Goal: Task Accomplishment & Management: Use online tool/utility

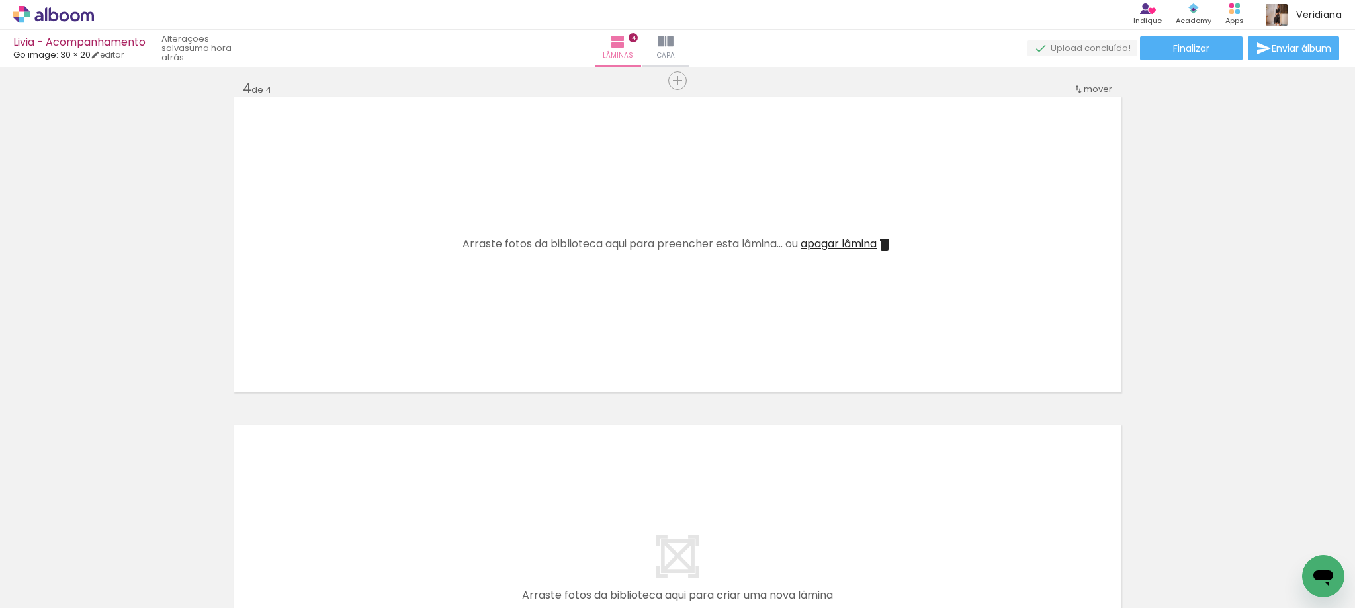
scroll to position [0, 2211]
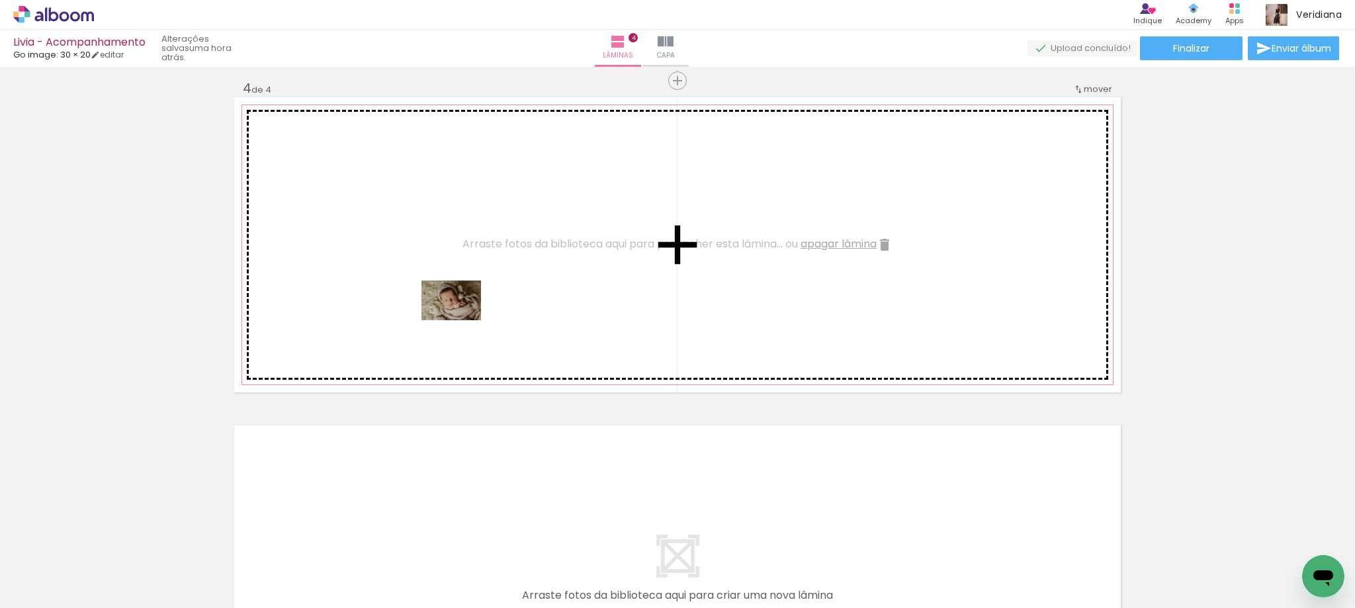
drag, startPoint x: 602, startPoint y: 583, endPoint x: 461, endPoint y: 320, distance: 298.0
click at [461, 320] on quentale-workspace at bounding box center [677, 304] width 1355 height 608
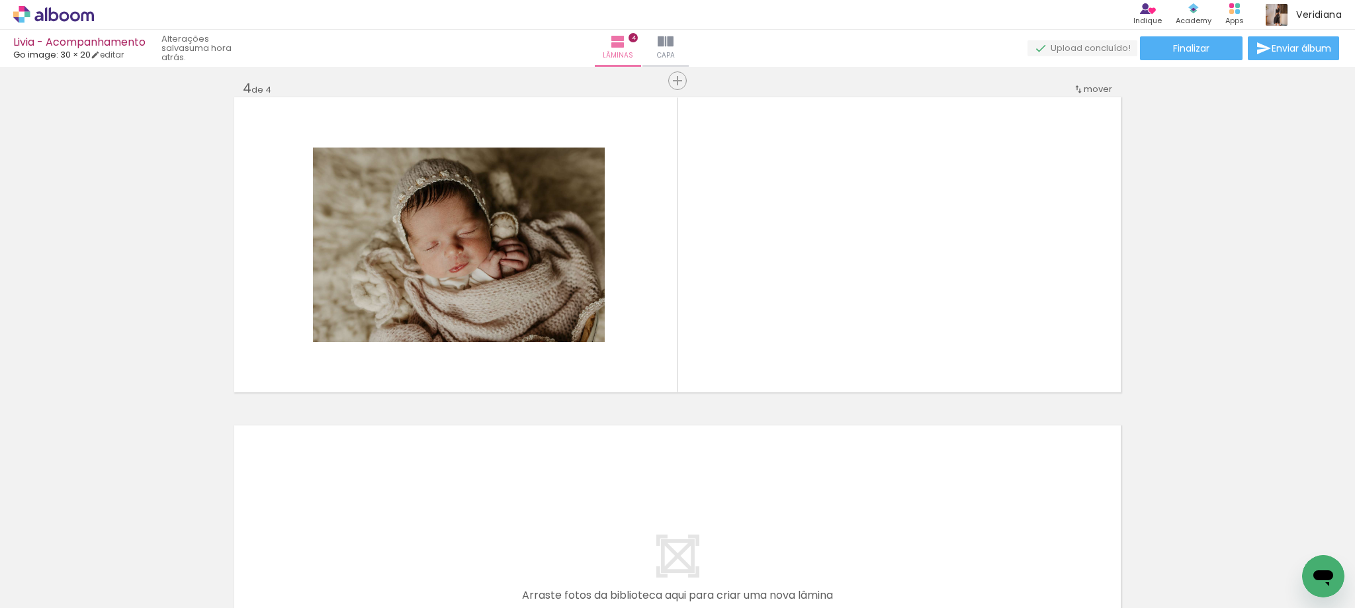
scroll to position [0, 2052]
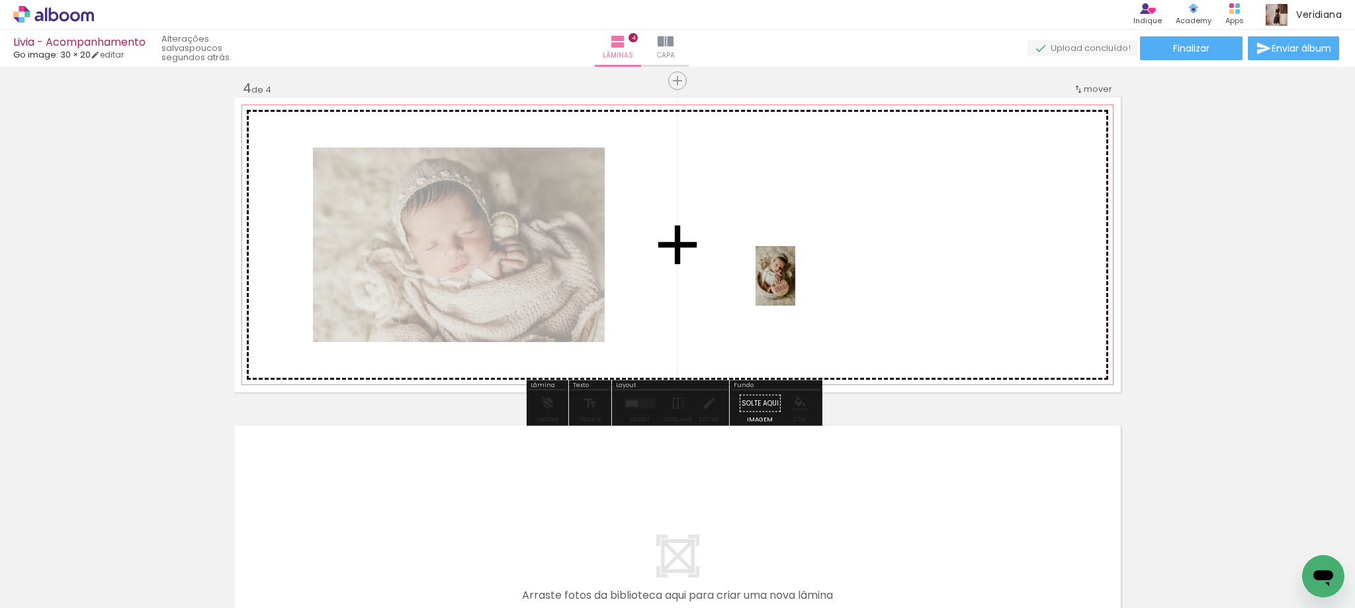
drag, startPoint x: 604, startPoint y: 576, endPoint x: 795, endPoint y: 286, distance: 347.1
click at [795, 286] on quentale-workspace at bounding box center [677, 304] width 1355 height 608
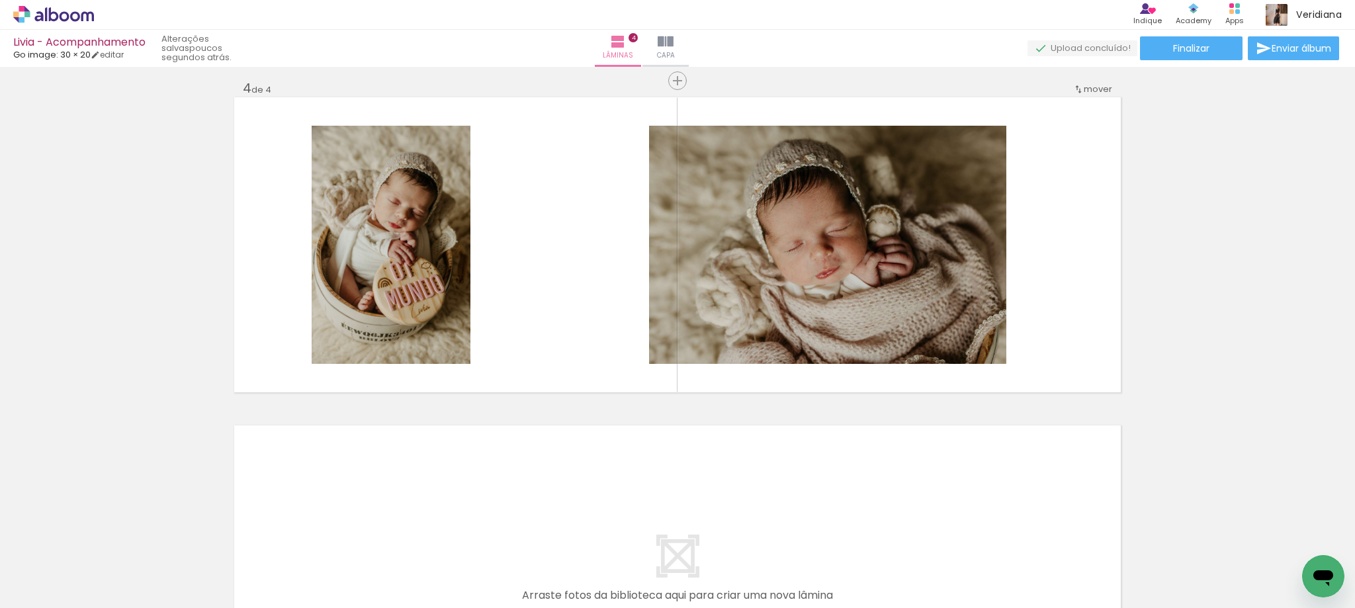
scroll to position [0, 2591]
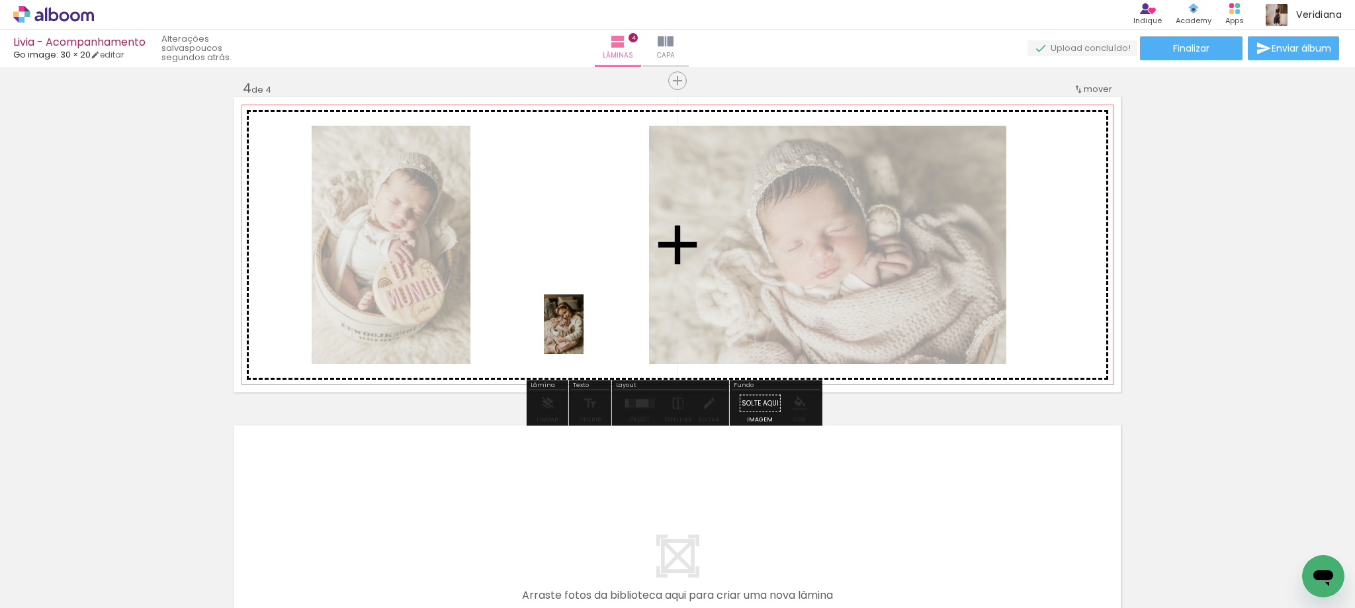
drag, startPoint x: 513, startPoint y: 581, endPoint x: 583, endPoint y: 334, distance: 257.2
click at [583, 334] on quentale-workspace at bounding box center [677, 304] width 1355 height 608
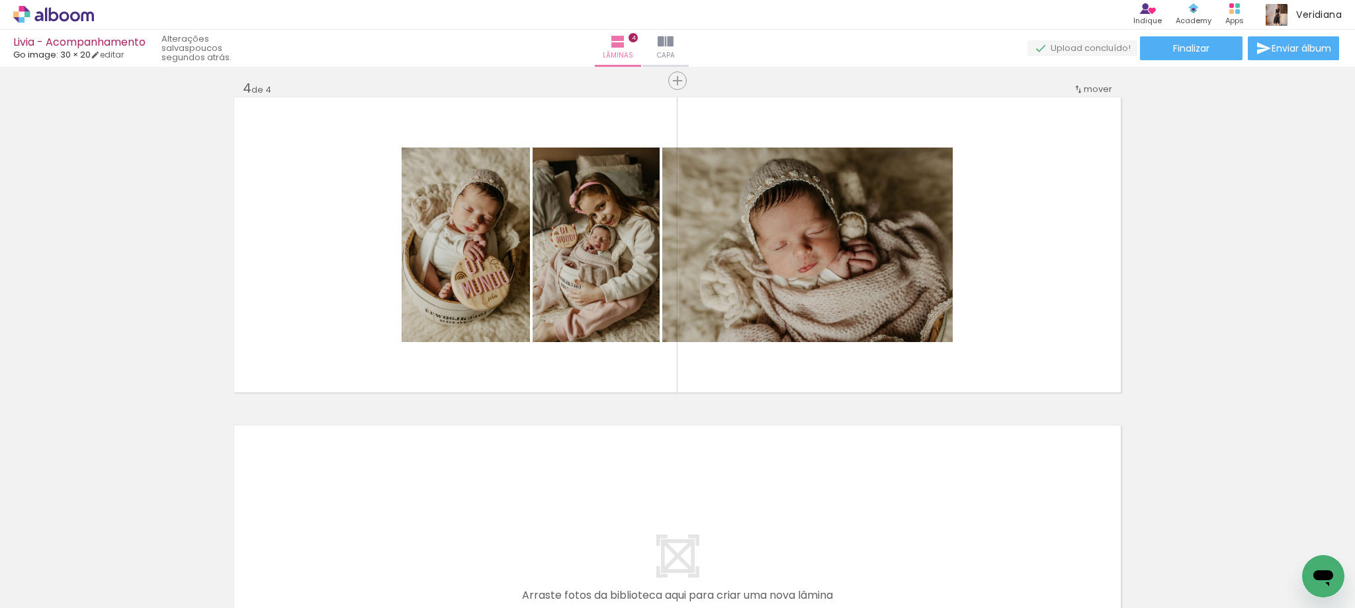
scroll to position [0, 3251]
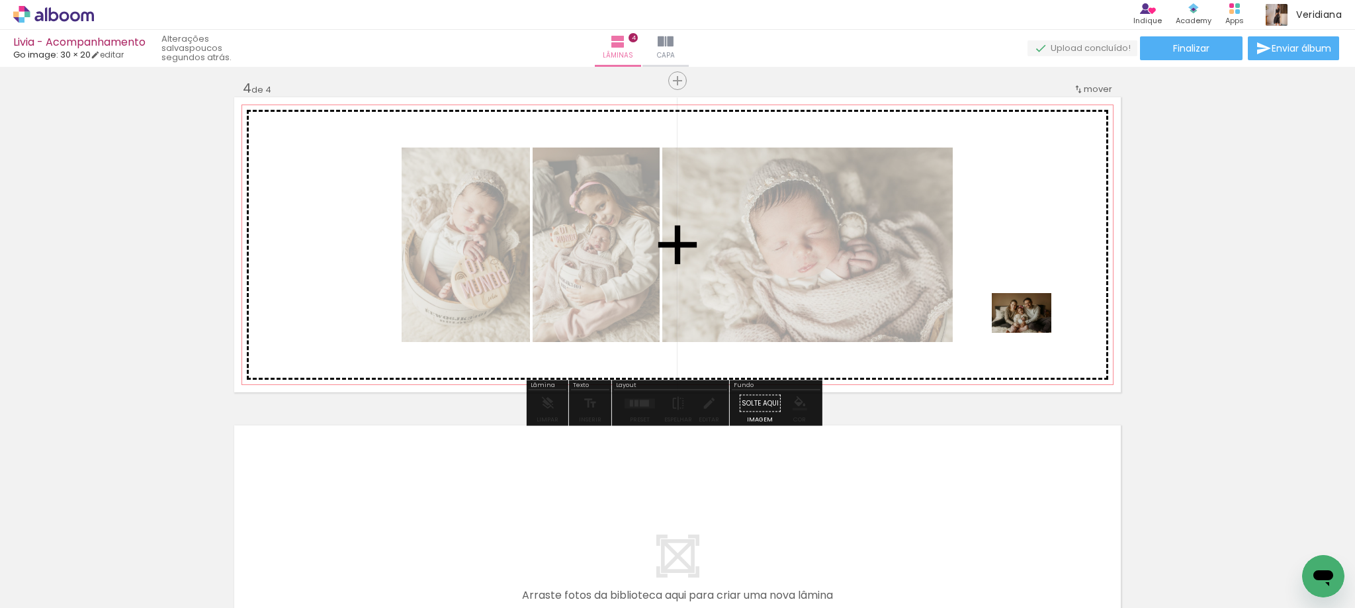
drag, startPoint x: 665, startPoint y: 576, endPoint x: 1031, endPoint y: 333, distance: 440.0
click at [1031, 333] on quentale-workspace at bounding box center [677, 304] width 1355 height 608
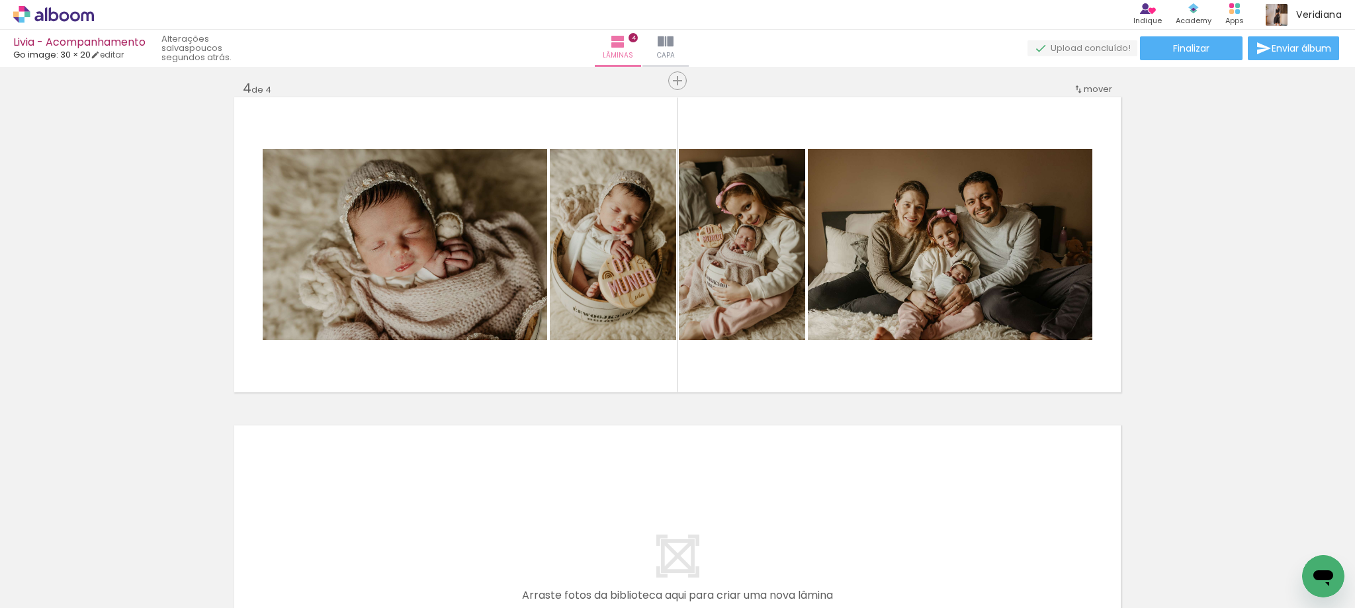
scroll to position [0, 3686]
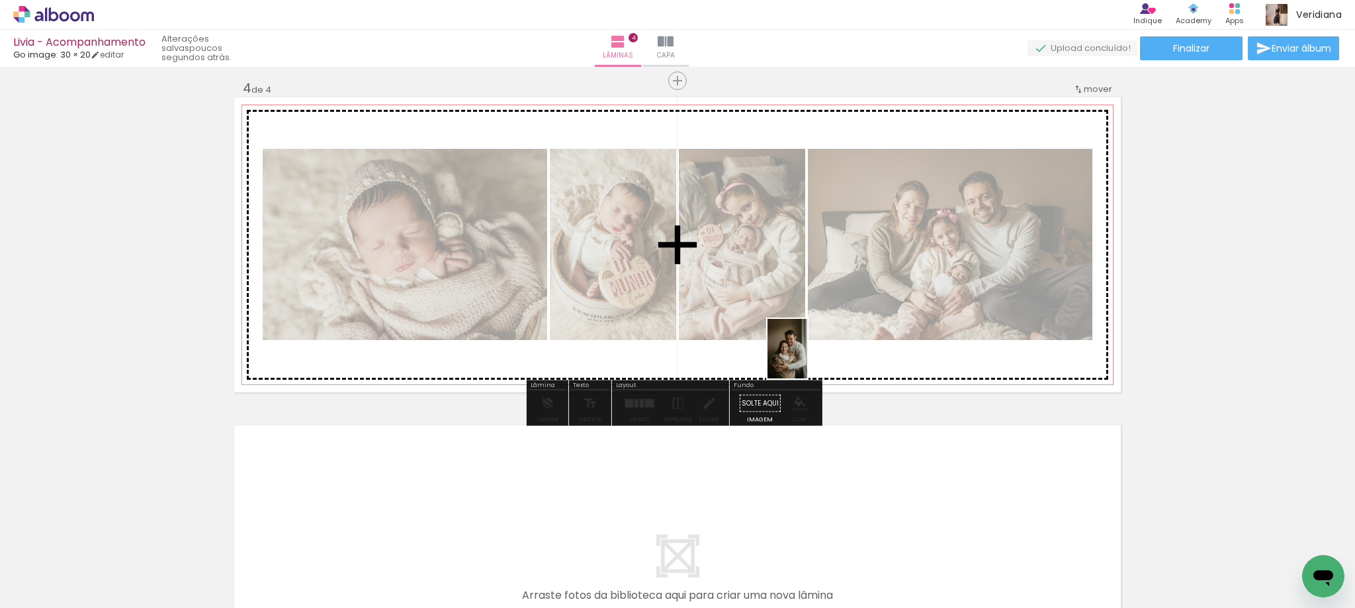
drag, startPoint x: 900, startPoint y: 578, endPoint x: 807, endPoint y: 359, distance: 238.4
click at [807, 359] on quentale-workspace at bounding box center [677, 304] width 1355 height 608
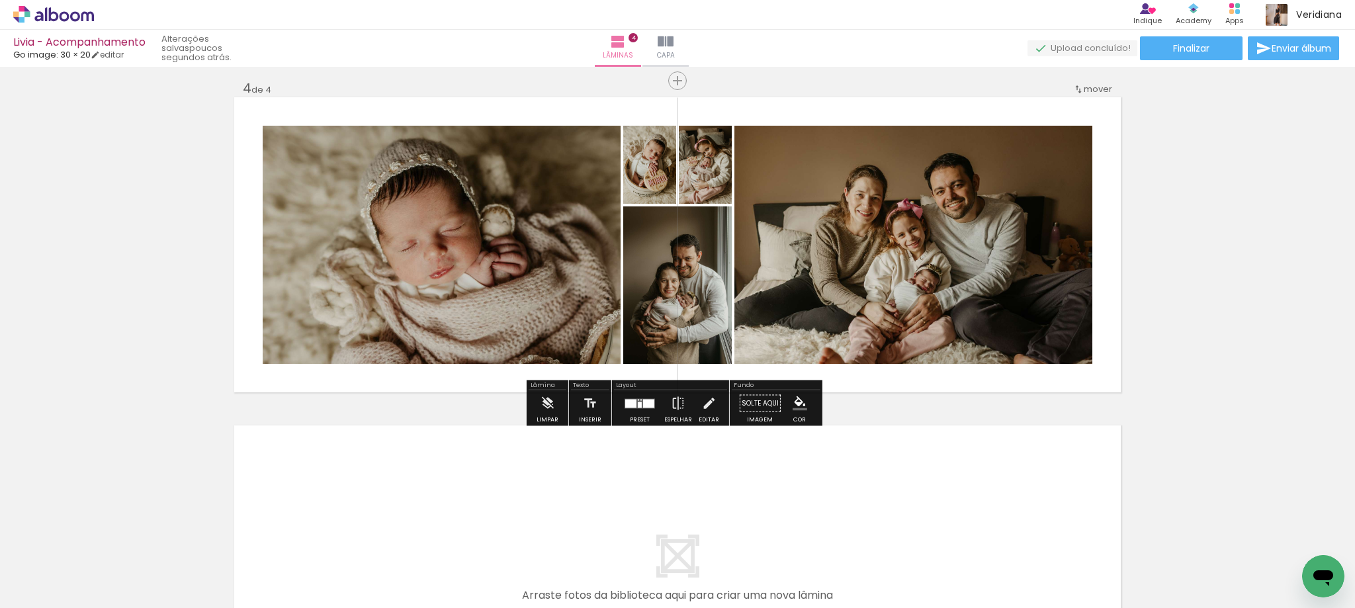
click at [643, 408] on div at bounding box center [640, 403] width 36 height 26
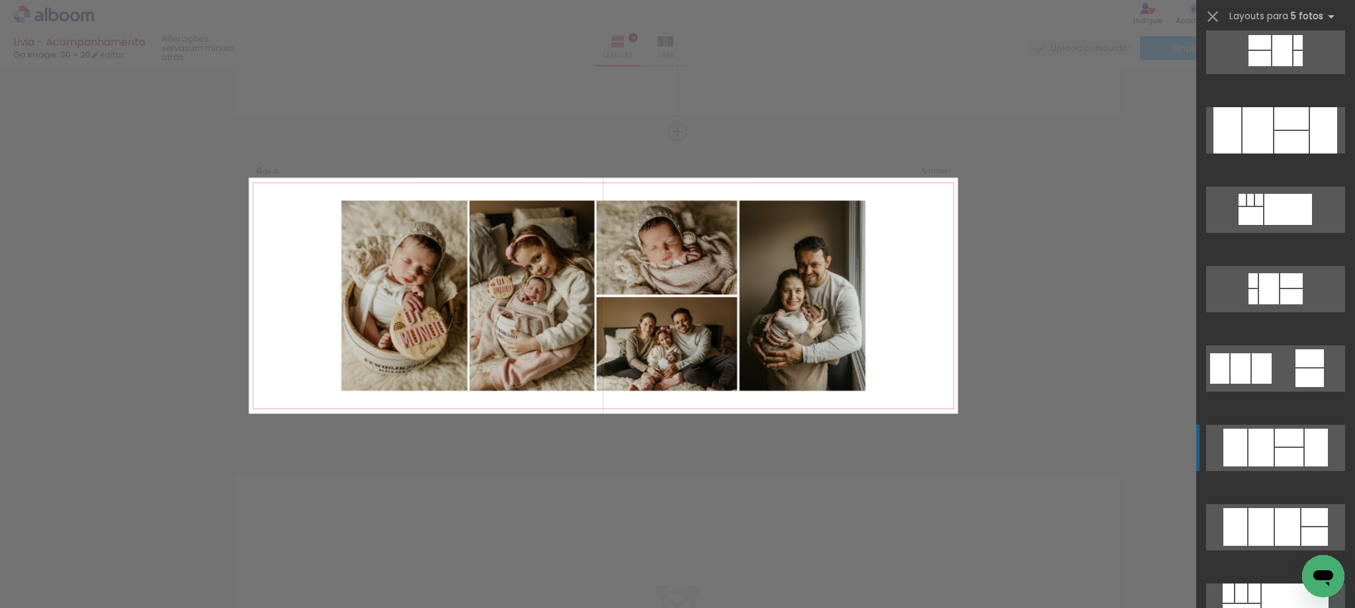
scroll to position [1125, 0]
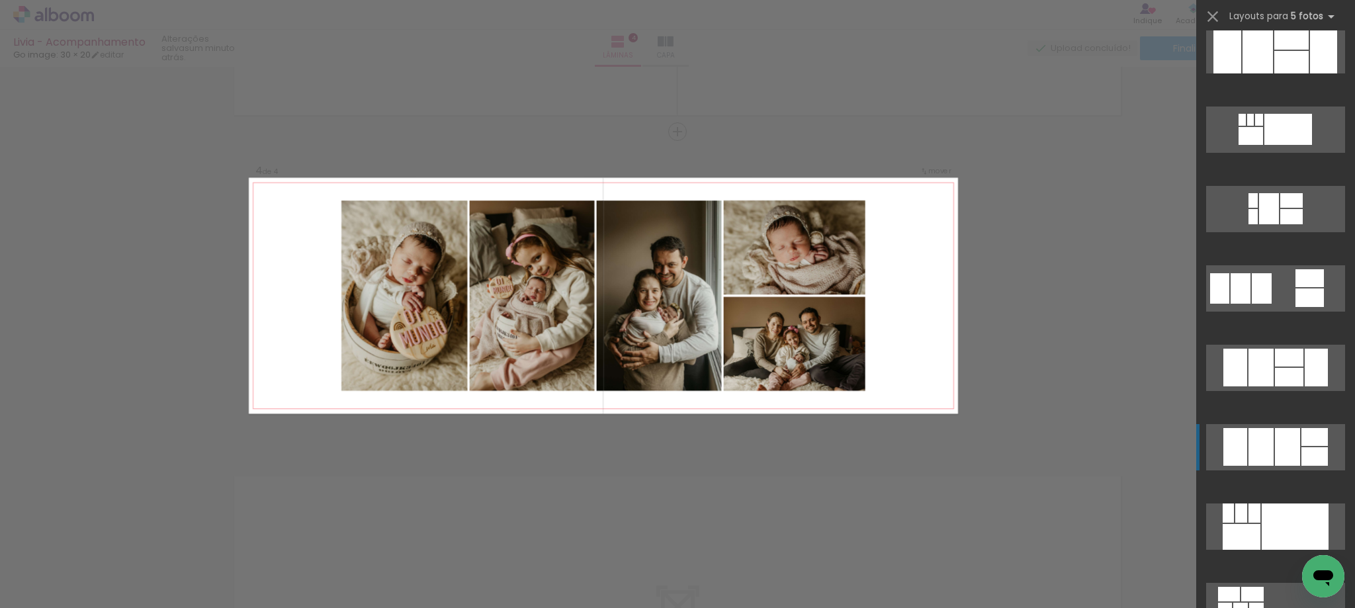
click at [1275, 452] on div at bounding box center [1287, 447] width 25 height 38
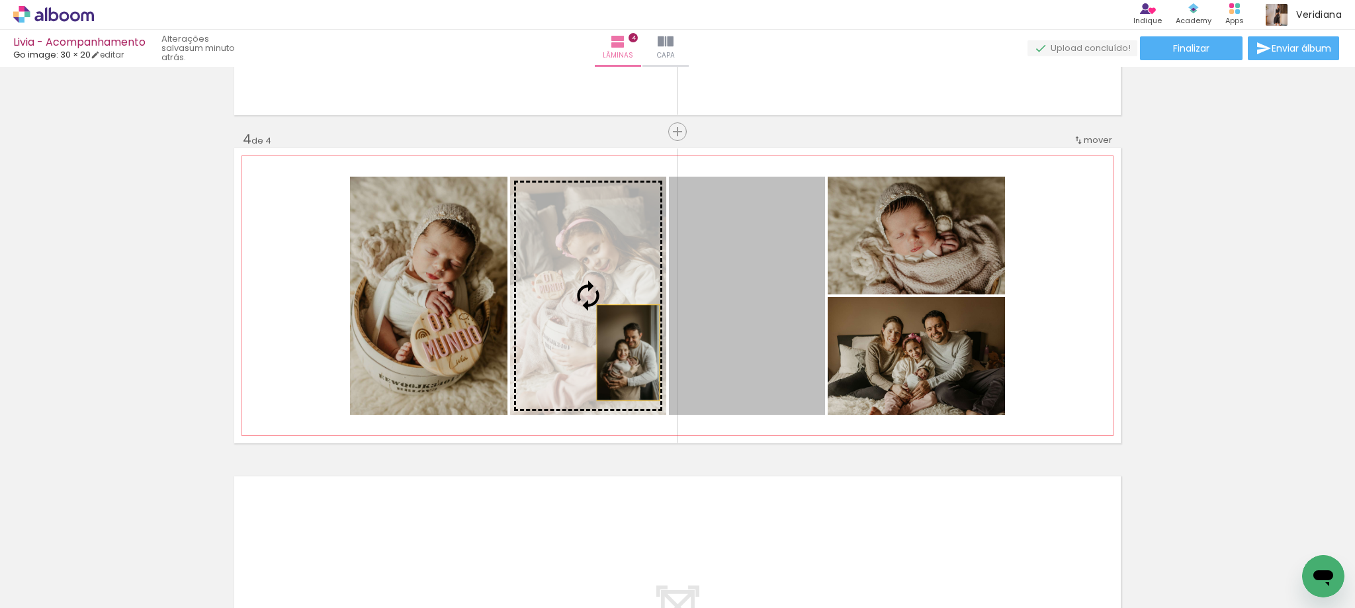
drag, startPoint x: 763, startPoint y: 356, endPoint x: 609, endPoint y: 351, distance: 154.2
click at [0, 0] on slot at bounding box center [0, 0] width 0 height 0
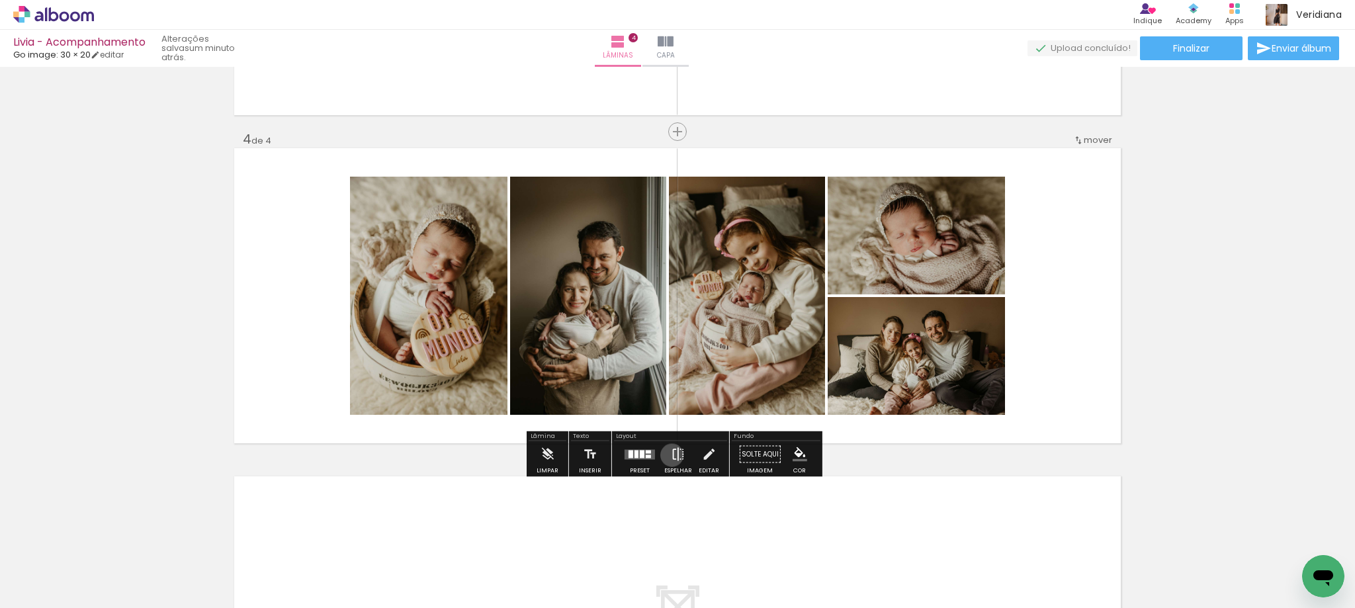
click at [671, 455] on iron-icon at bounding box center [678, 454] width 15 height 26
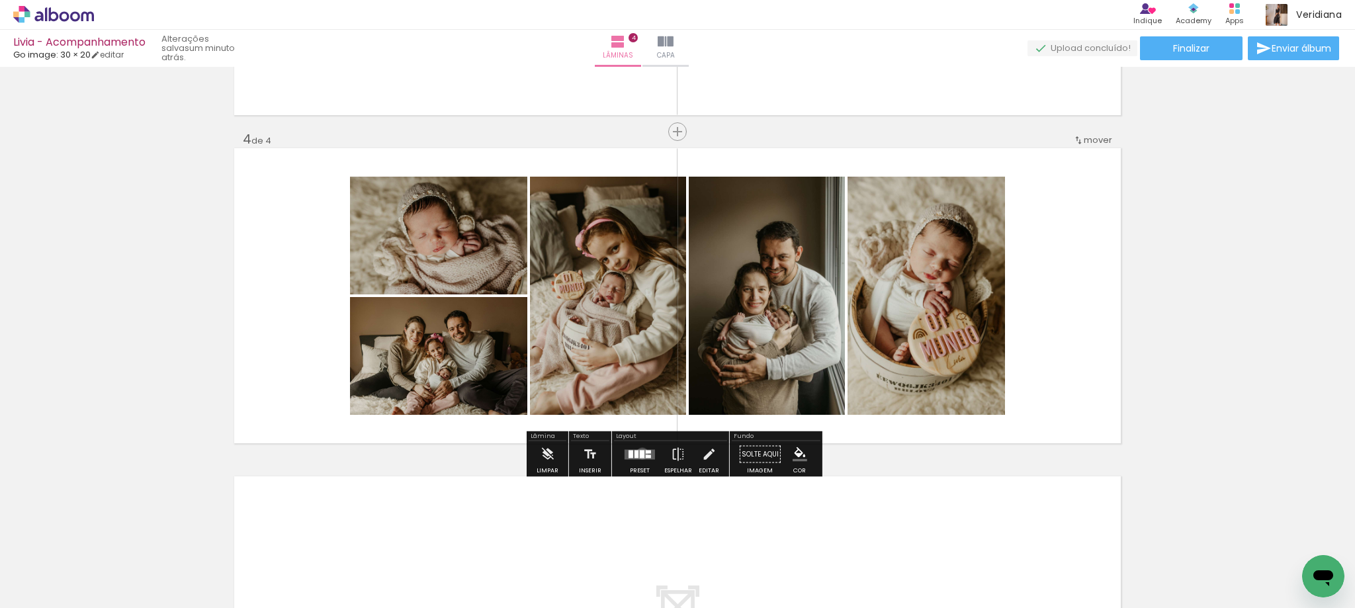
click at [640, 453] on div at bounding box center [642, 454] width 5 height 8
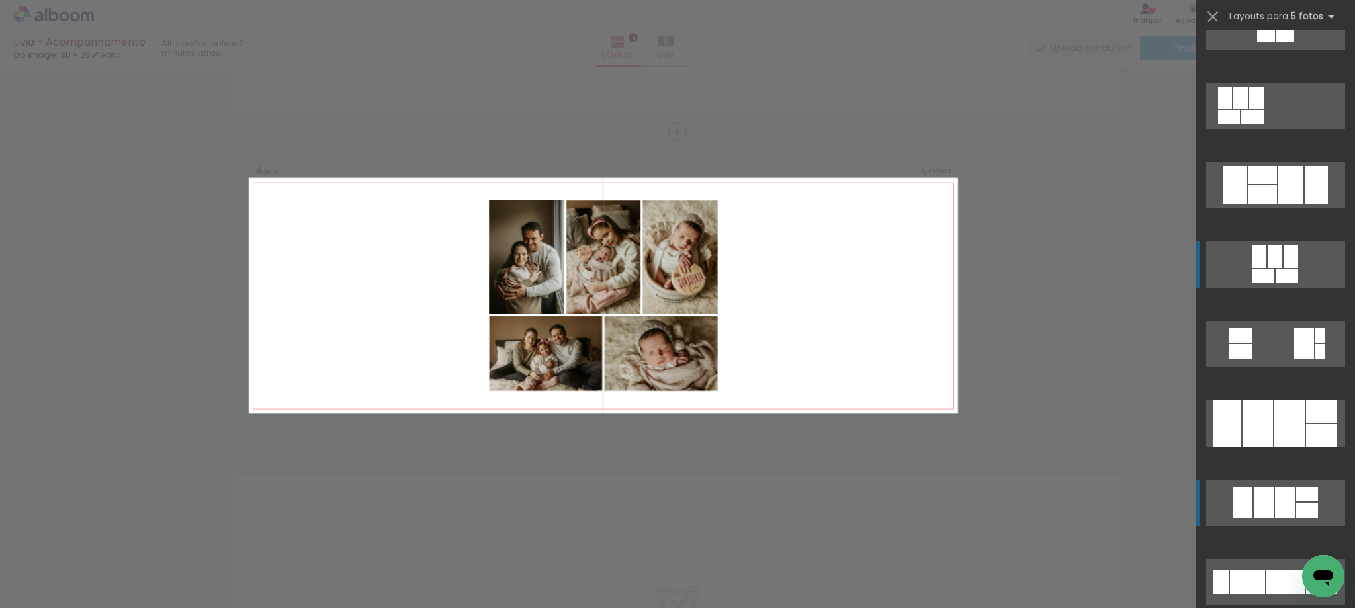
scroll to position [1918, 0]
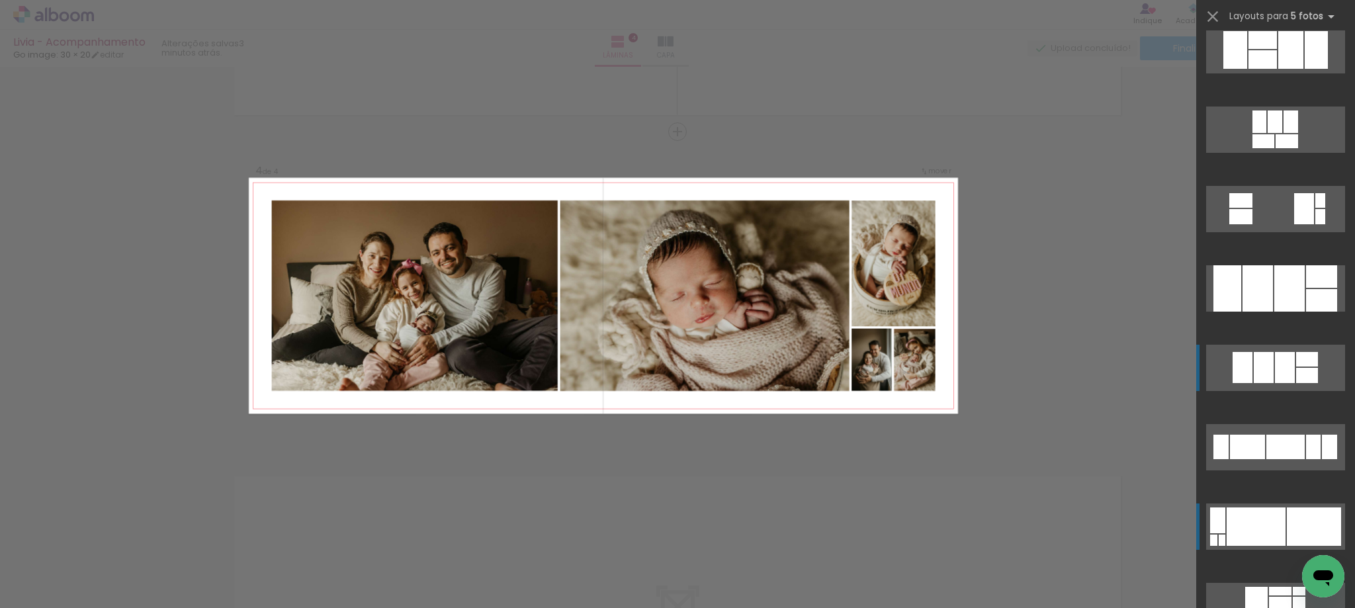
click at [1291, 507] on quentale-layouter at bounding box center [1275, 526] width 139 height 46
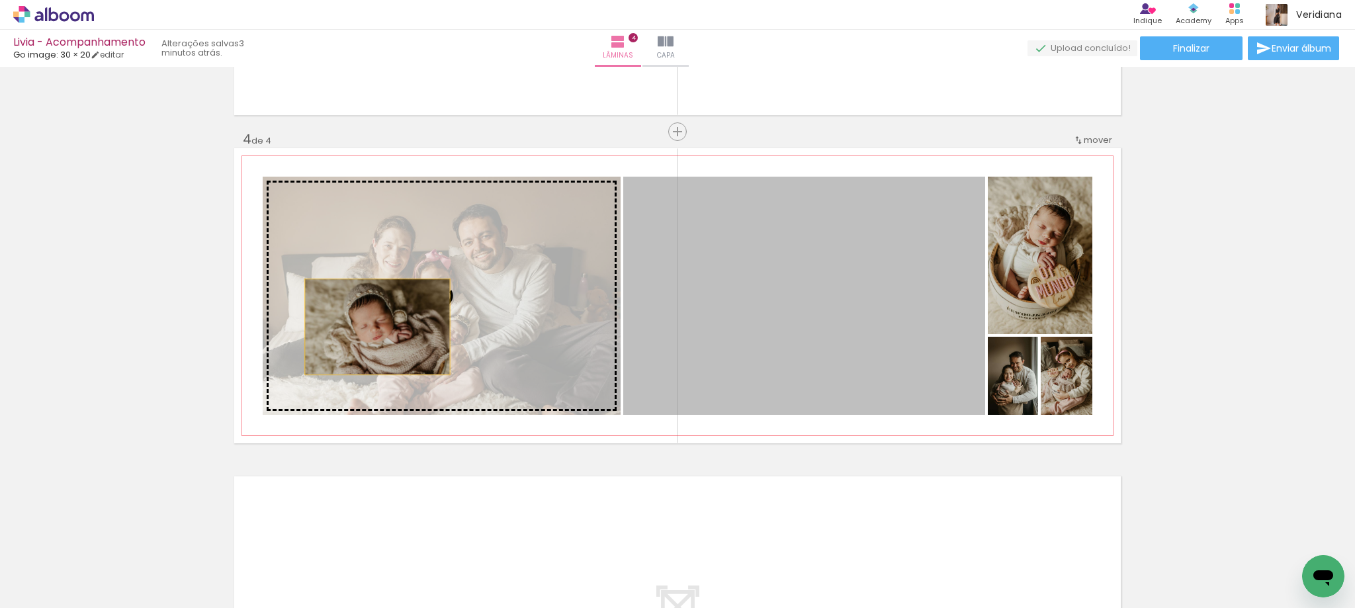
drag, startPoint x: 825, startPoint y: 333, endPoint x: 372, endPoint y: 327, distance: 452.5
click at [0, 0] on slot at bounding box center [0, 0] width 0 height 0
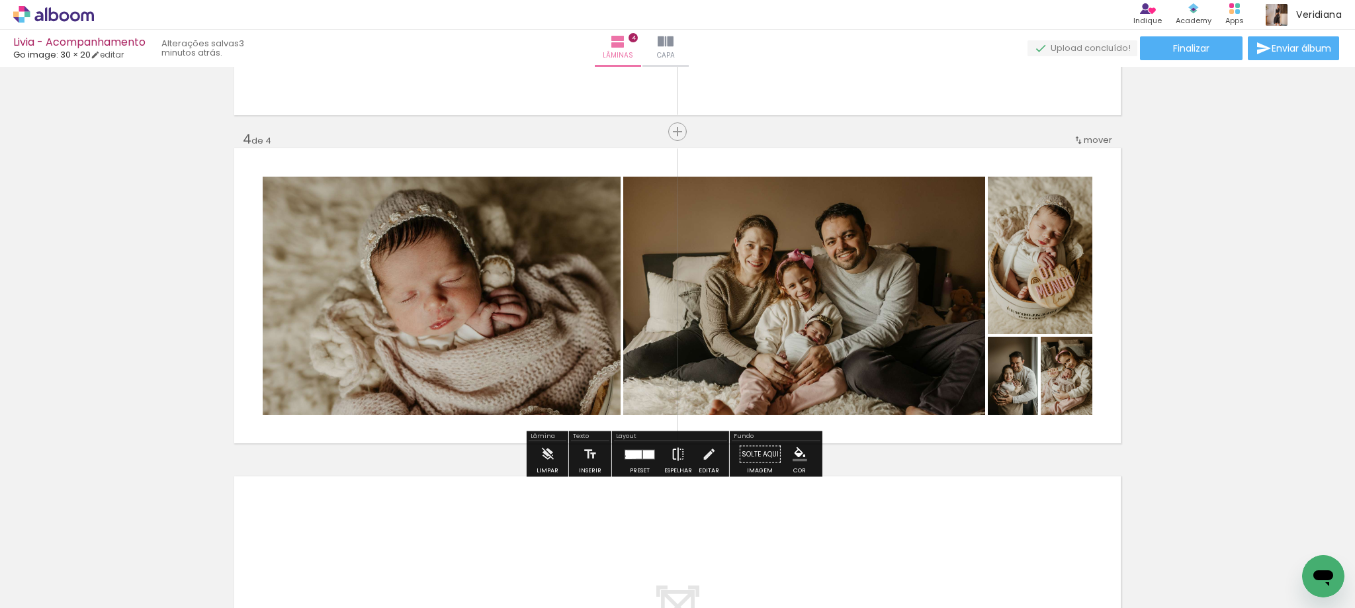
click at [671, 450] on iron-icon at bounding box center [678, 454] width 15 height 26
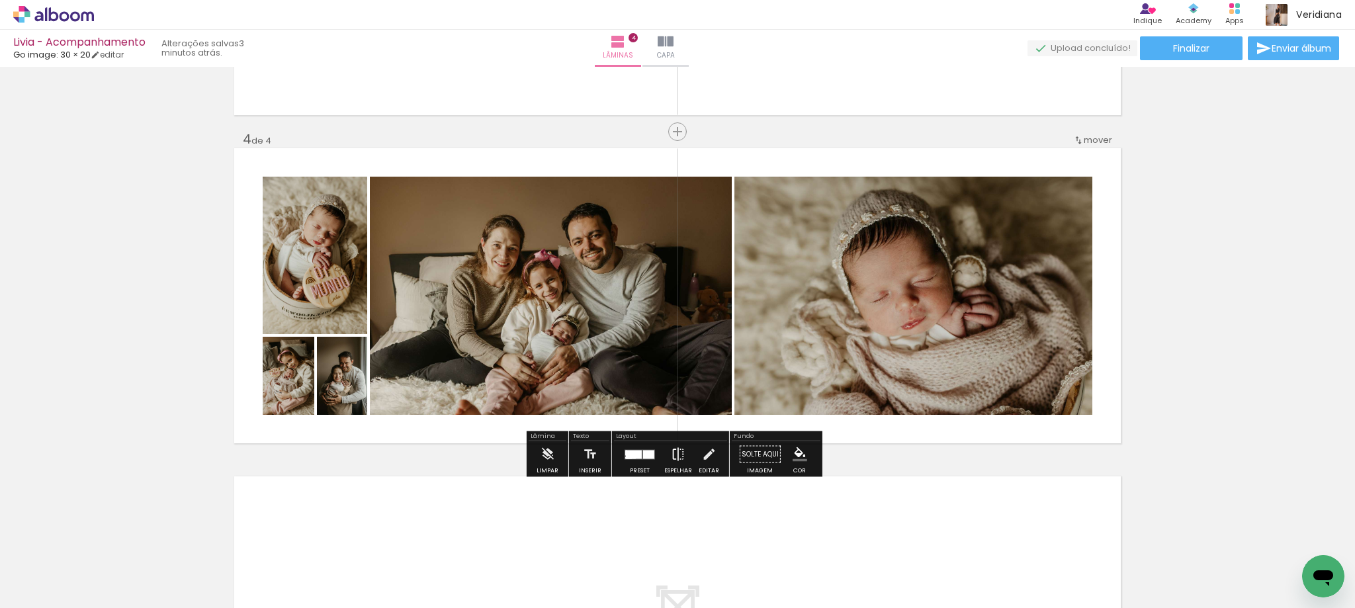
click at [671, 450] on iron-icon at bounding box center [678, 454] width 15 height 26
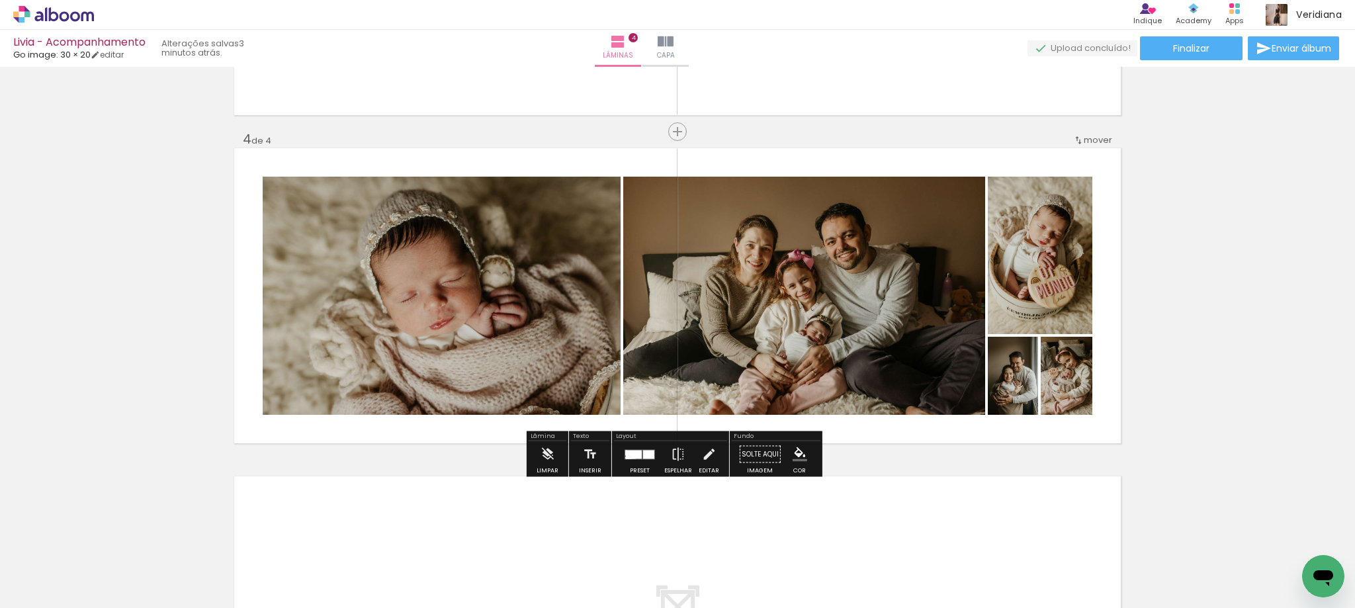
click at [648, 455] on div at bounding box center [648, 454] width 11 height 9
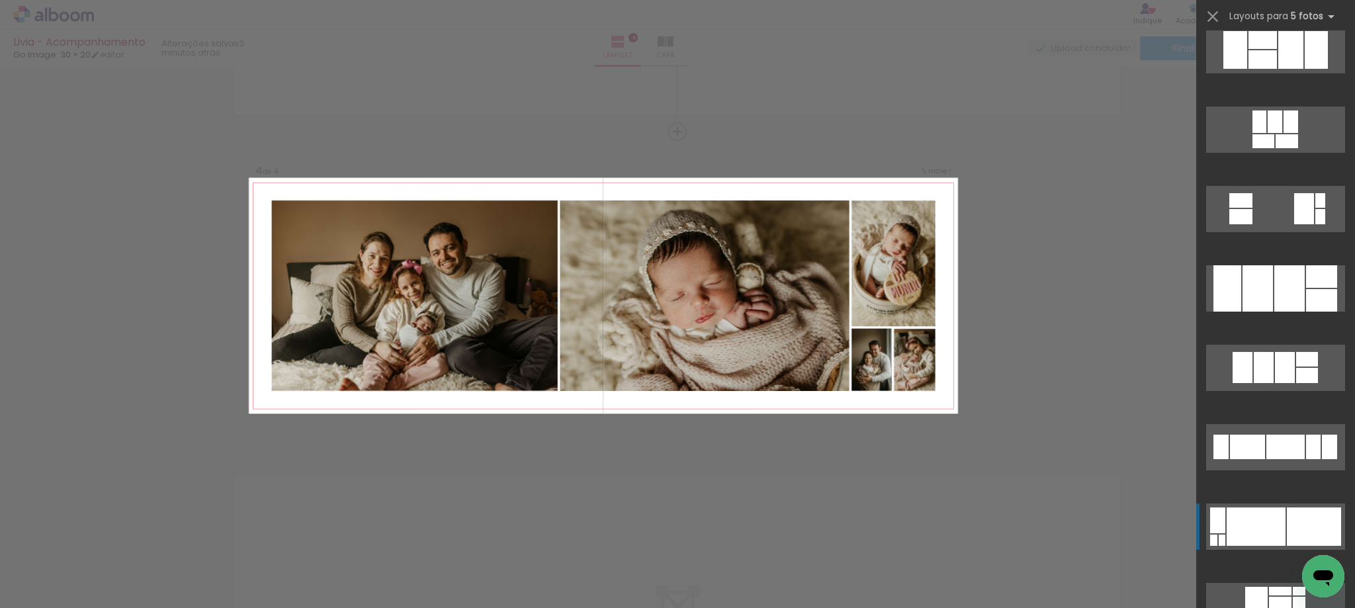
click at [1288, 523] on div at bounding box center [1314, 526] width 54 height 38
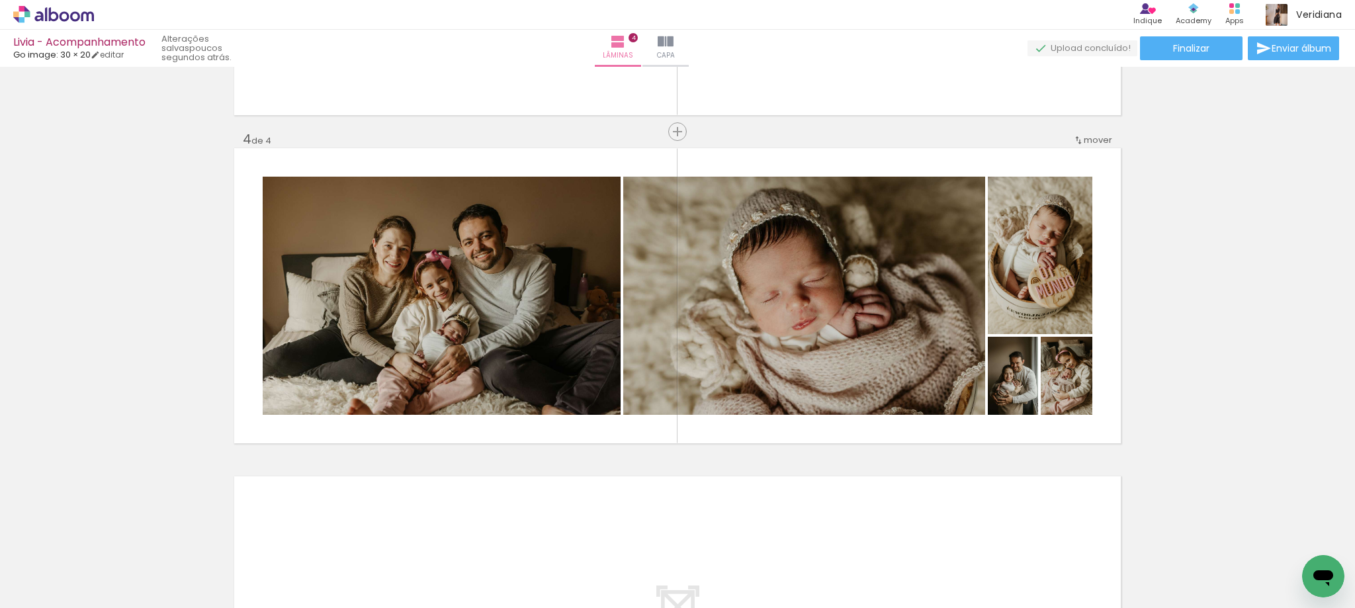
scroll to position [0, 2042]
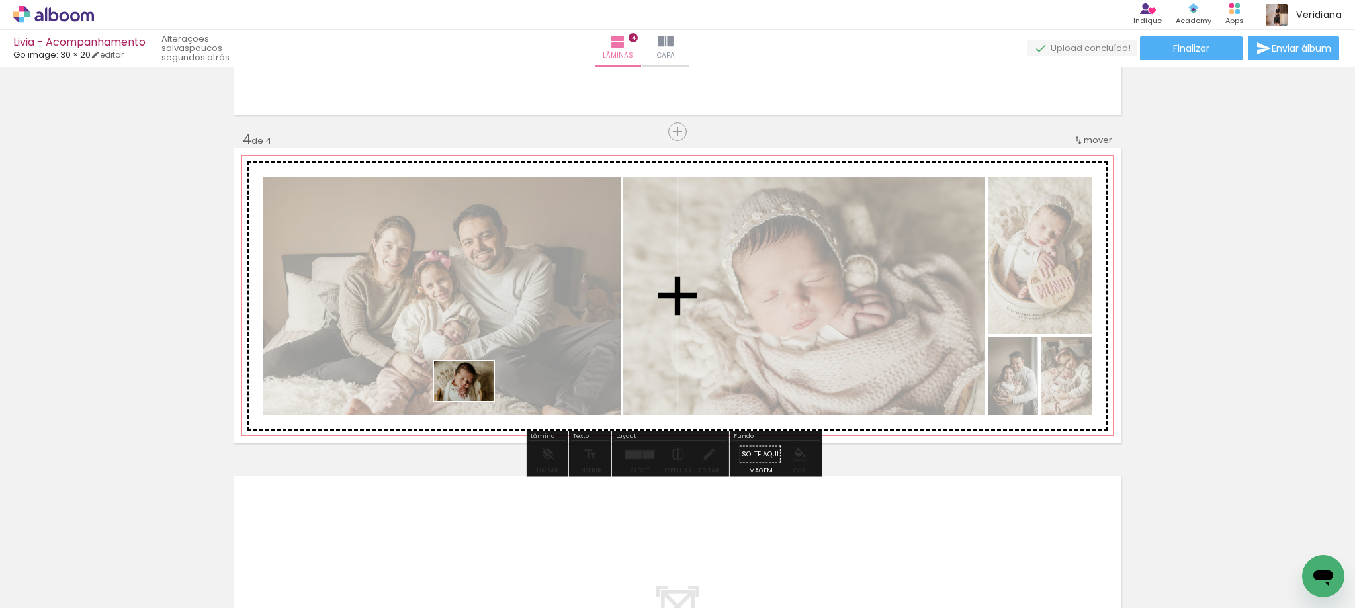
drag, startPoint x: 400, startPoint y: 577, endPoint x: 474, endPoint y: 401, distance: 190.7
click at [474, 401] on quentale-workspace at bounding box center [677, 304] width 1355 height 608
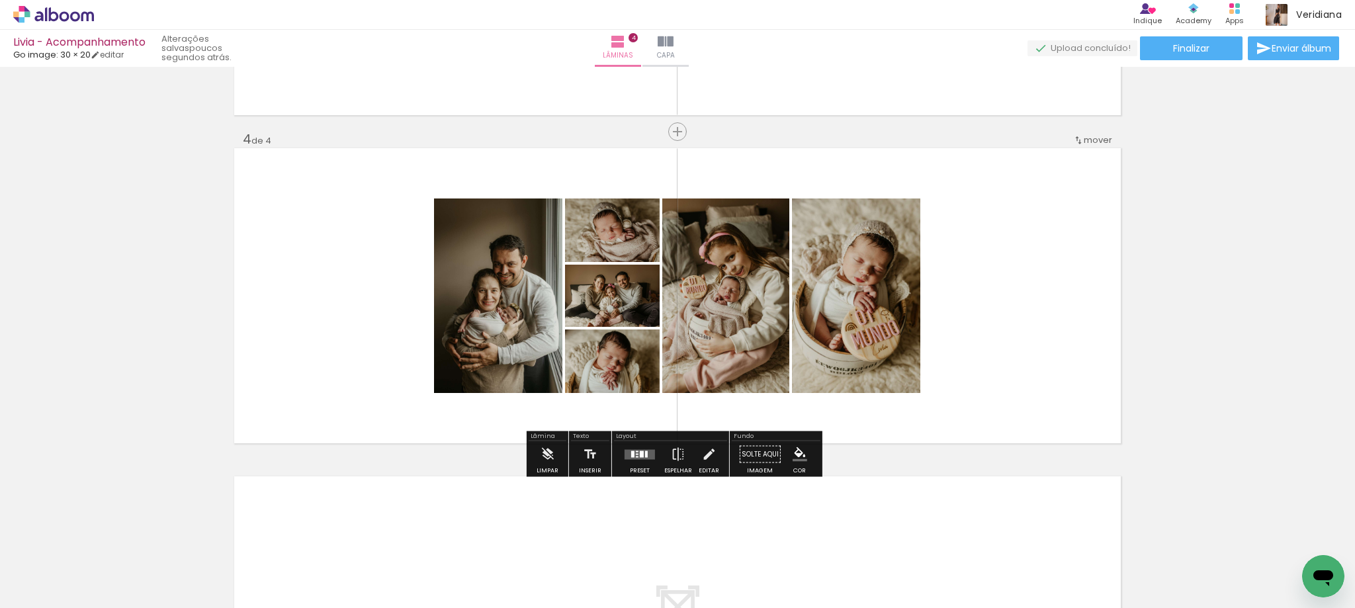
click at [645, 456] on div at bounding box center [646, 453] width 3 height 7
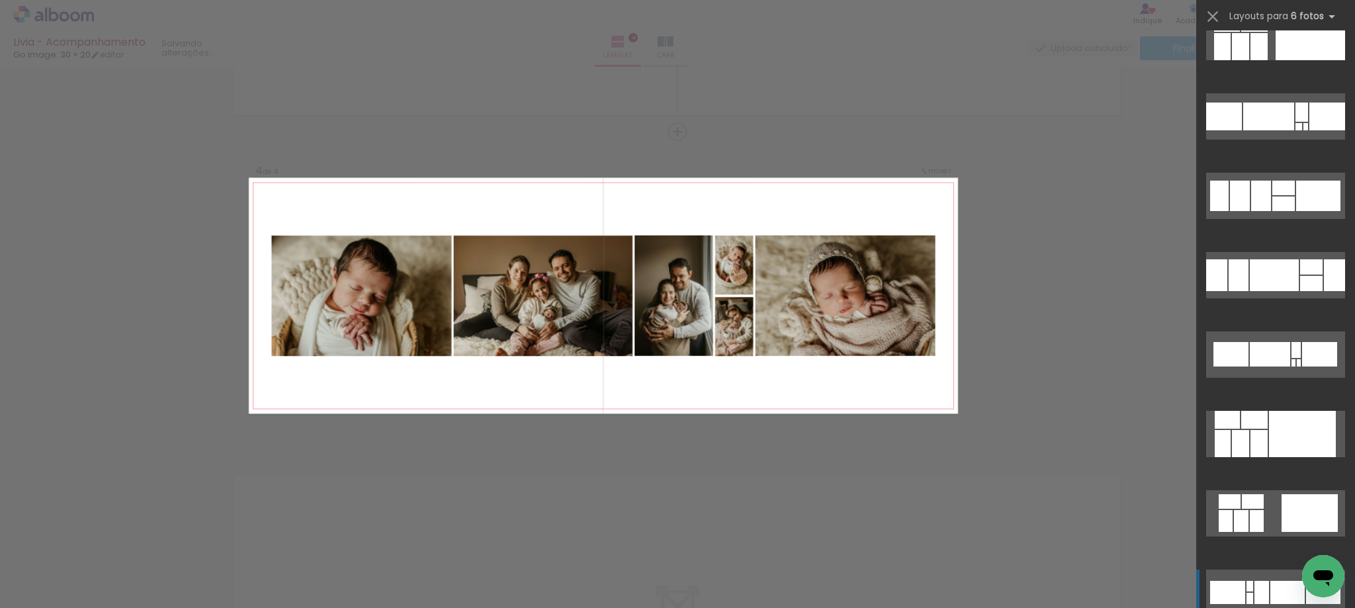
scroll to position [331, 0]
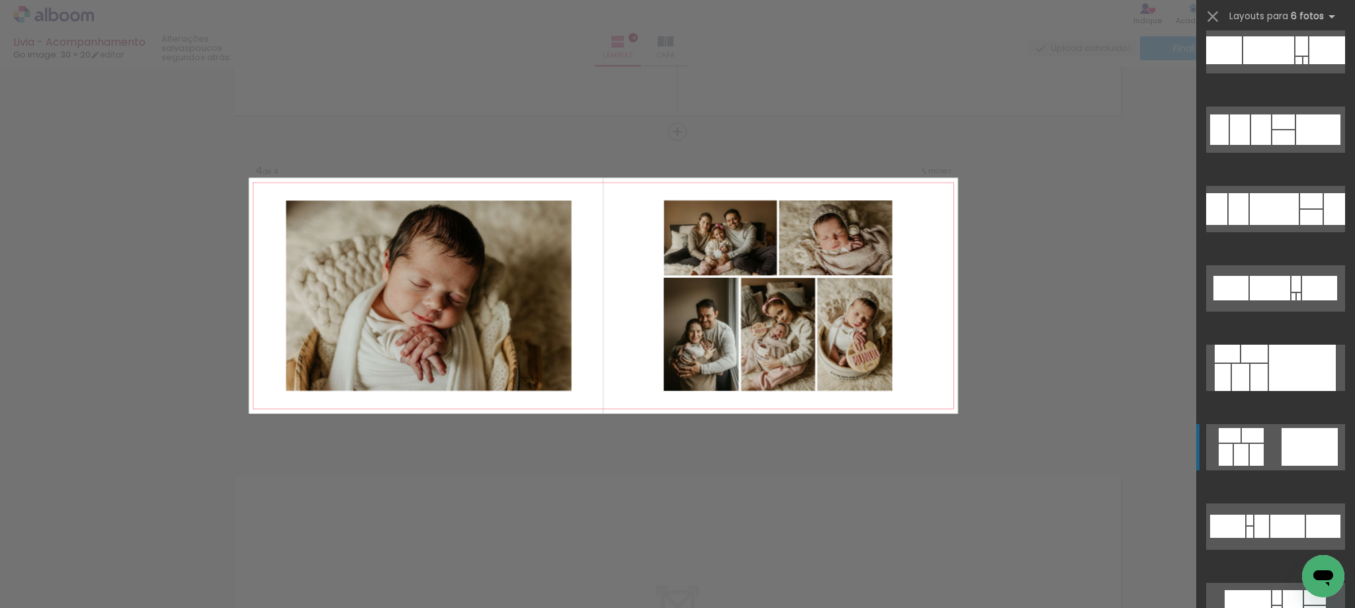
click at [1289, 450] on div at bounding box center [1309, 447] width 56 height 38
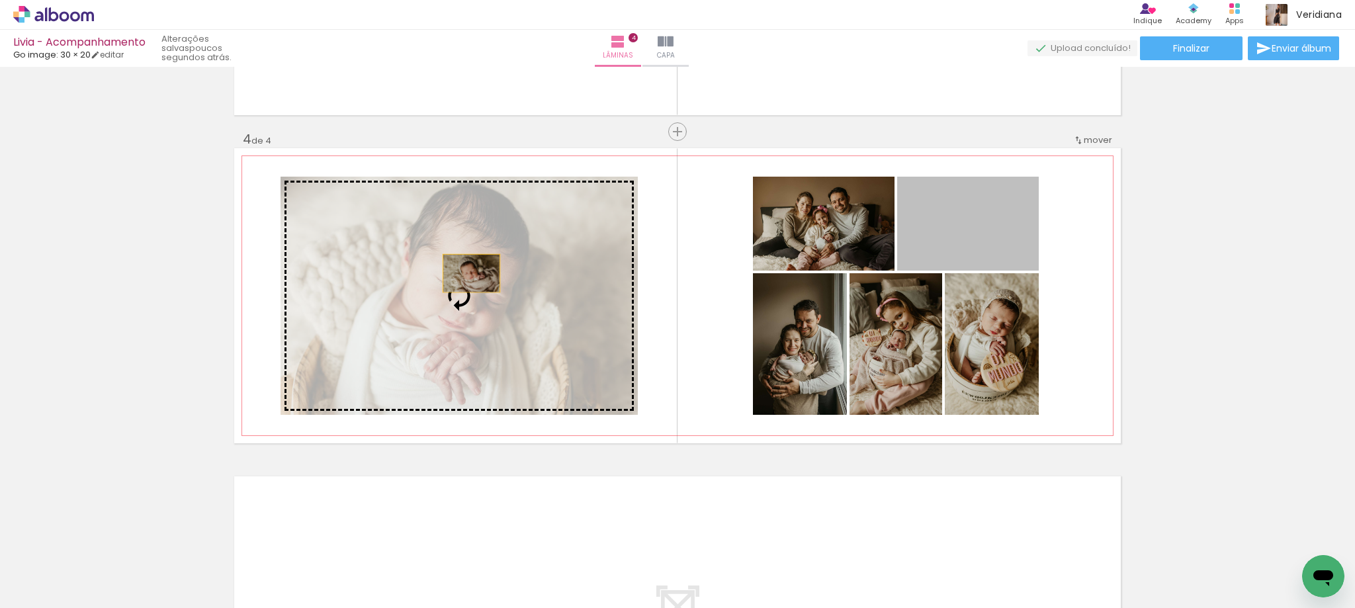
drag, startPoint x: 997, startPoint y: 235, endPoint x: 466, endPoint y: 273, distance: 531.9
click at [0, 0] on slot at bounding box center [0, 0] width 0 height 0
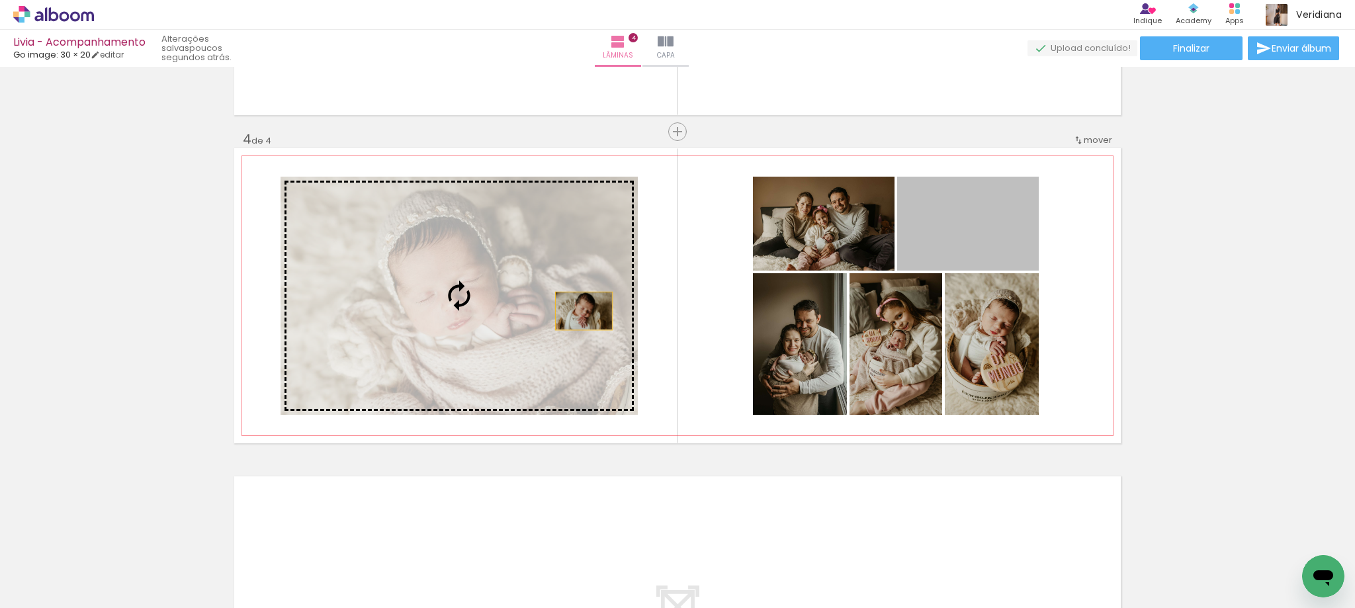
drag, startPoint x: 1023, startPoint y: 253, endPoint x: 535, endPoint y: 319, distance: 493.3
click at [0, 0] on slot at bounding box center [0, 0] width 0 height 0
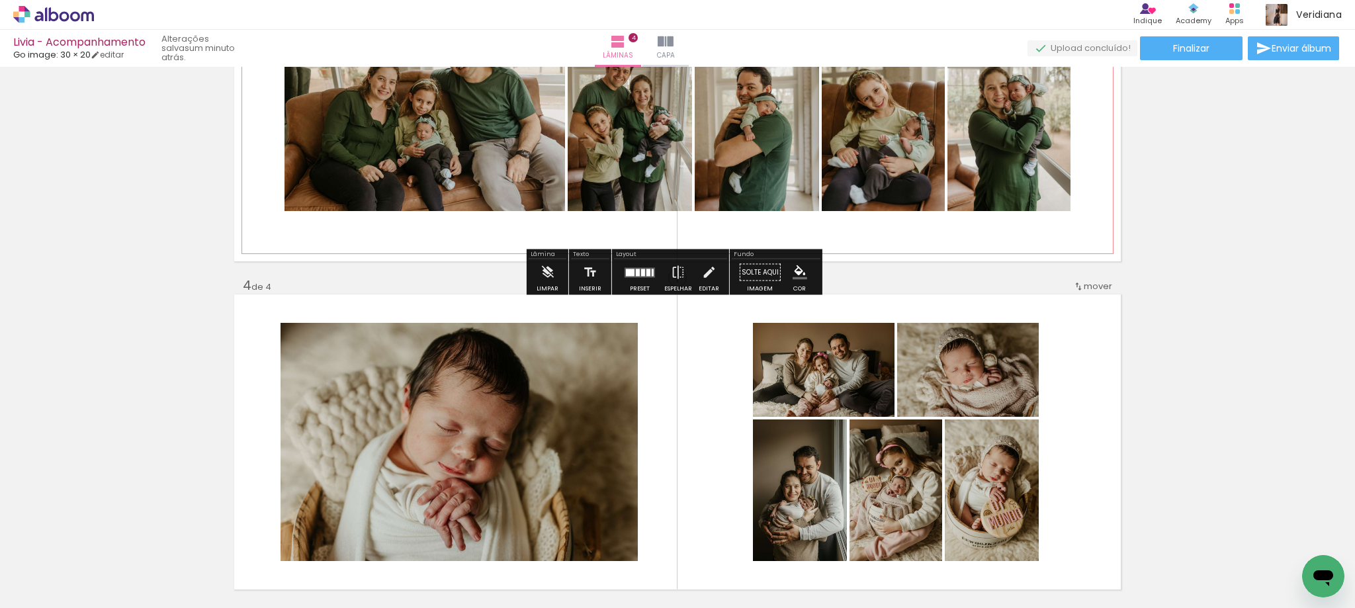
scroll to position [903, 0]
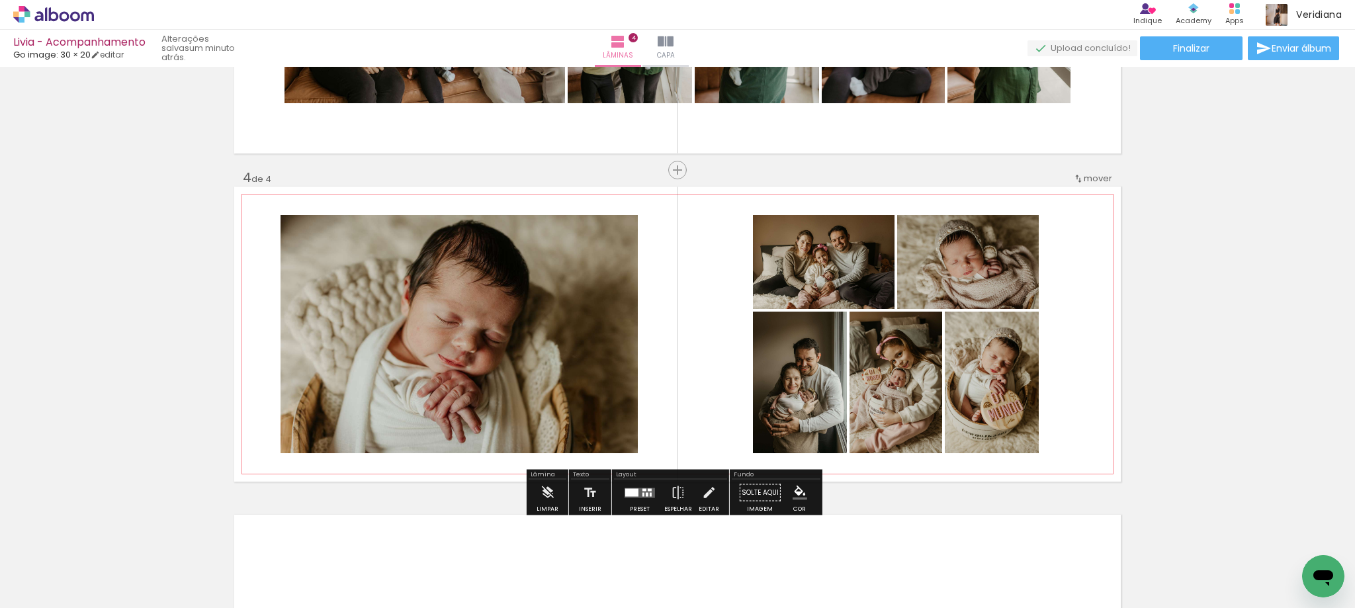
click at [1097, 174] on span "mover" at bounding box center [1098, 178] width 28 height 13
click at [1039, 172] on span "antes da" at bounding box center [1038, 176] width 38 height 22
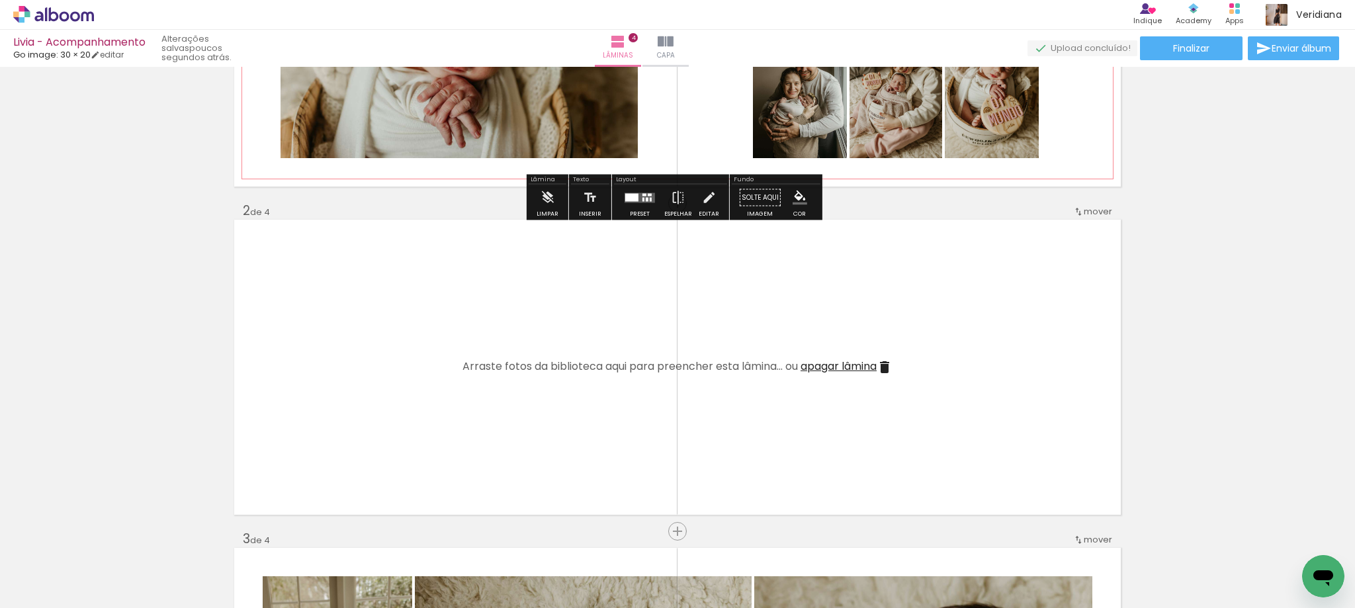
scroll to position [265, 0]
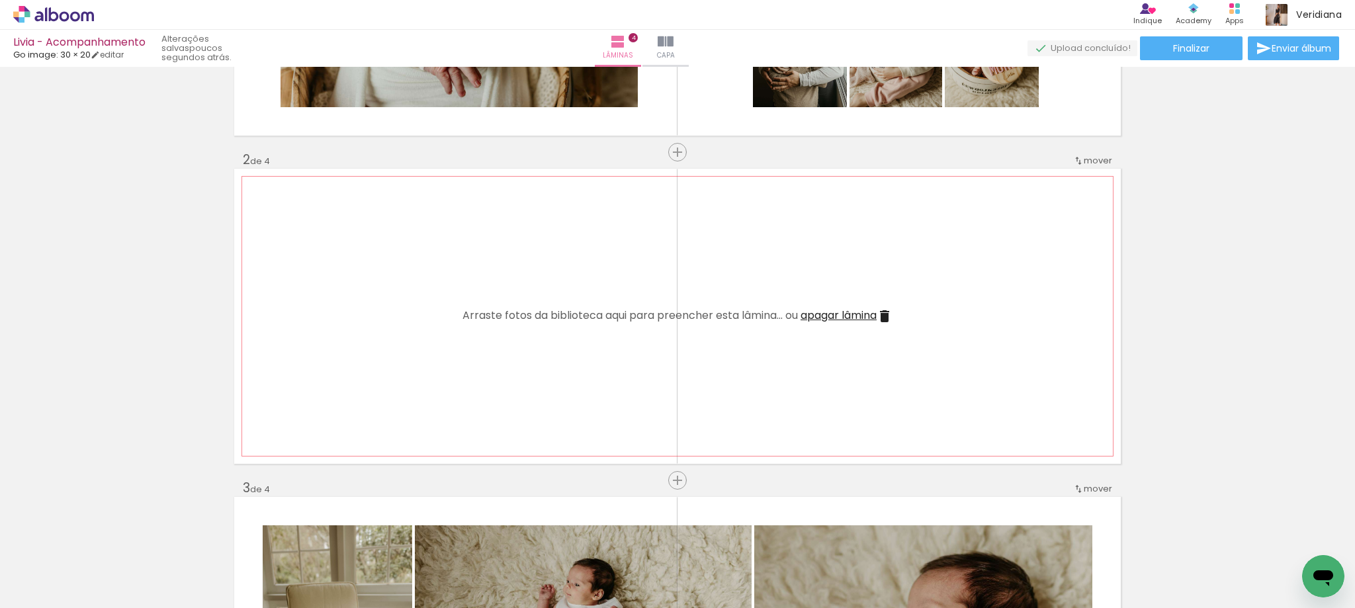
click at [884, 315] on iron-icon at bounding box center [885, 316] width 16 height 16
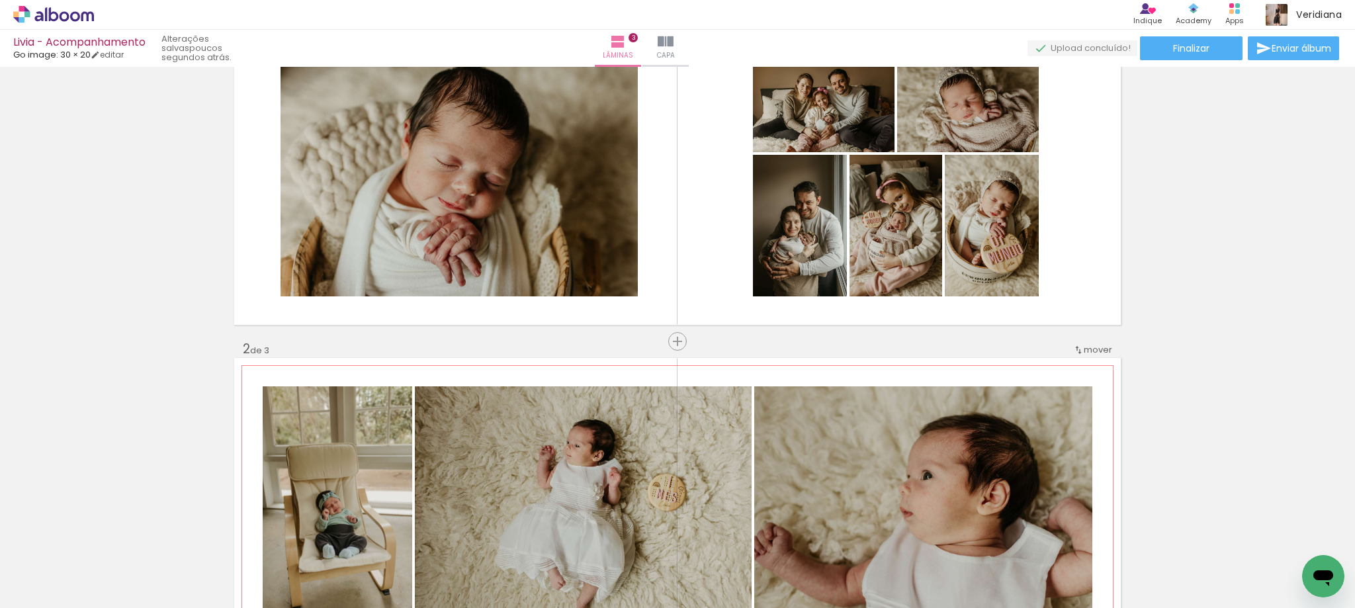
scroll to position [0, 0]
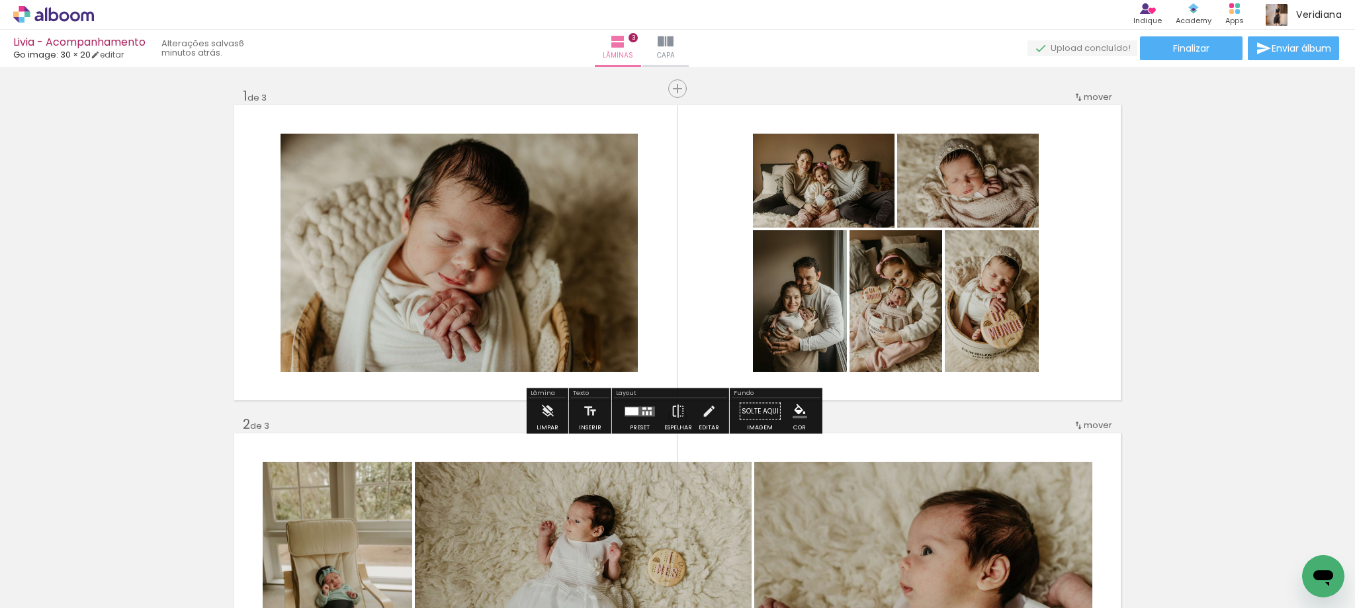
click at [636, 410] on quentale-layouter at bounding box center [639, 411] width 30 height 10
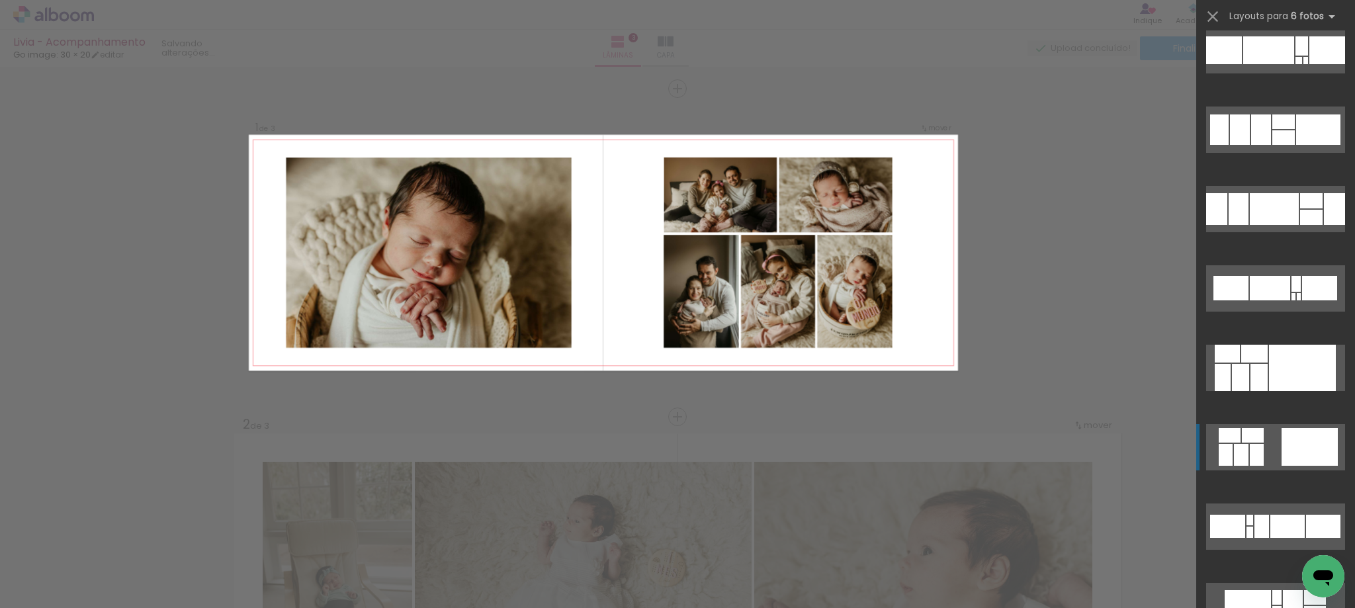
scroll to position [714, 0]
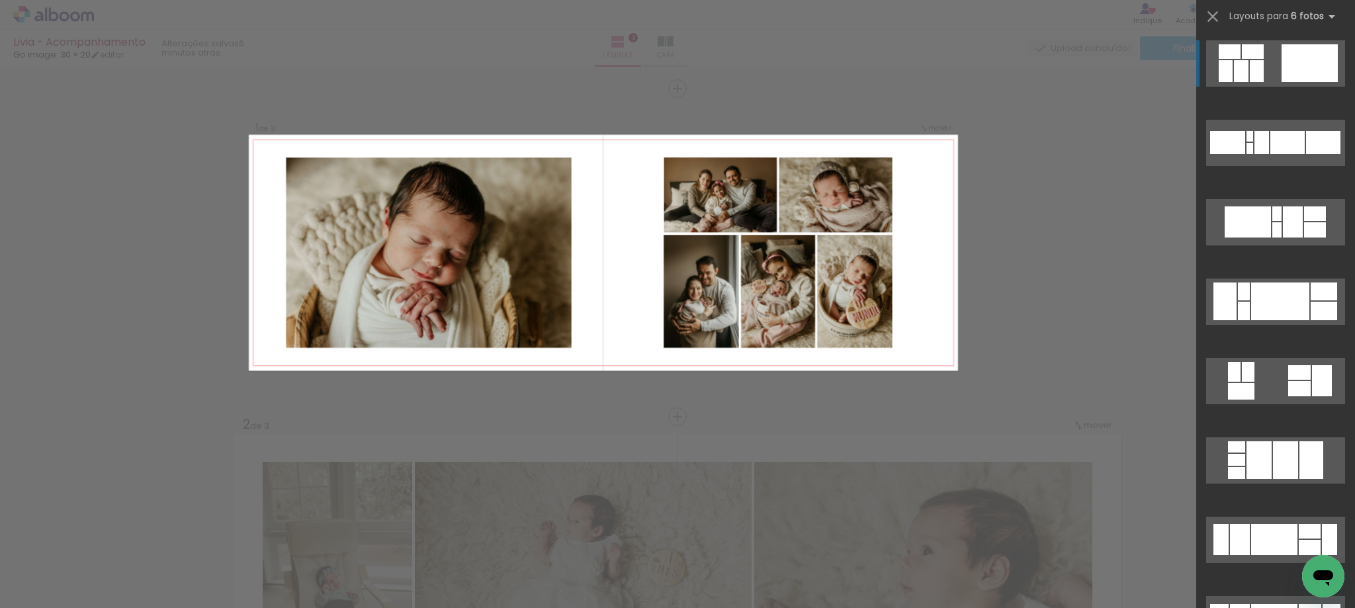
click at [1290, 65] on div at bounding box center [1309, 63] width 56 height 38
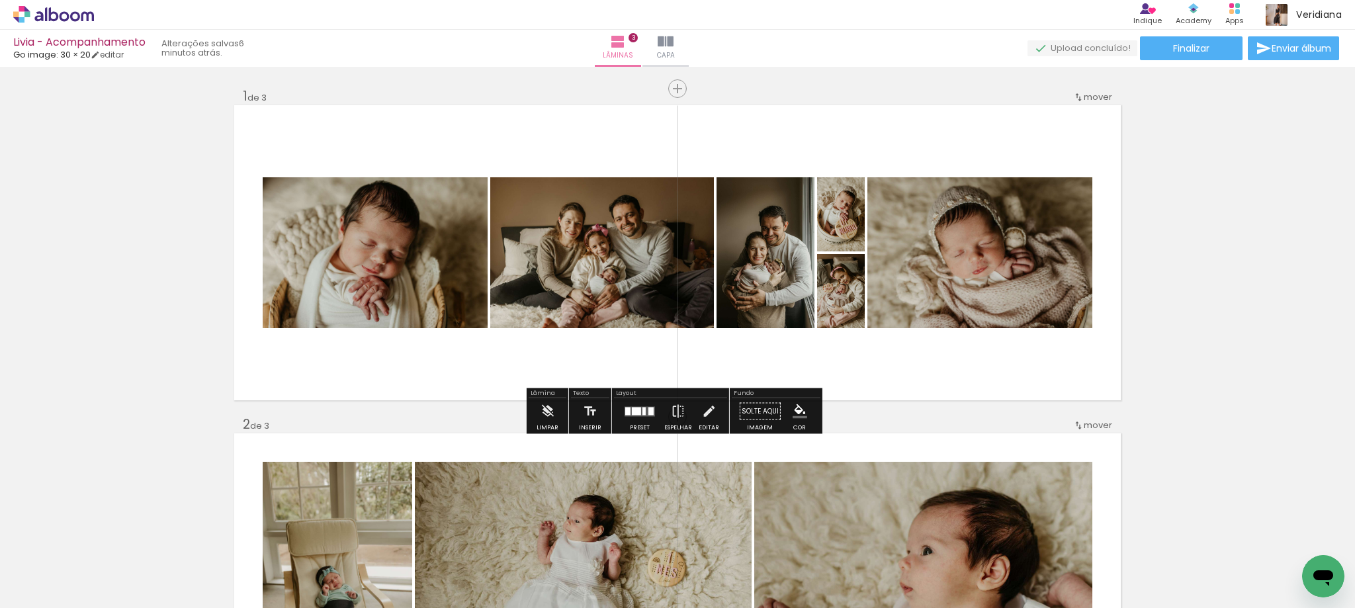
click at [632, 412] on div at bounding box center [636, 411] width 9 height 8
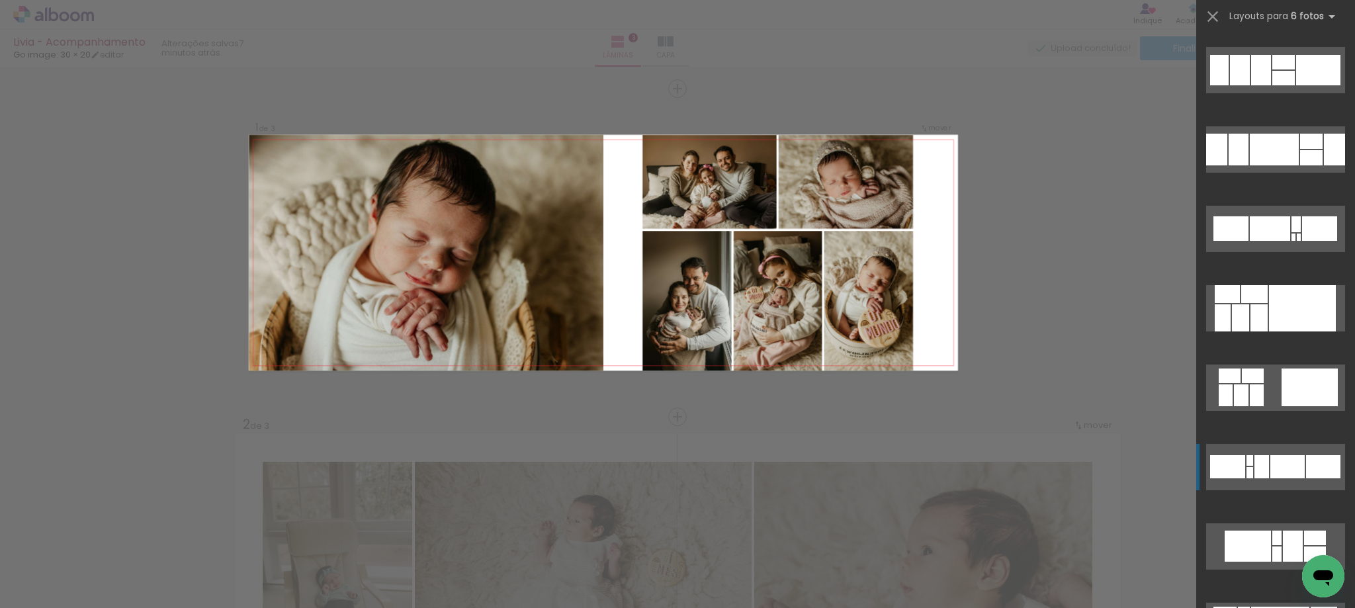
scroll to position [463, 0]
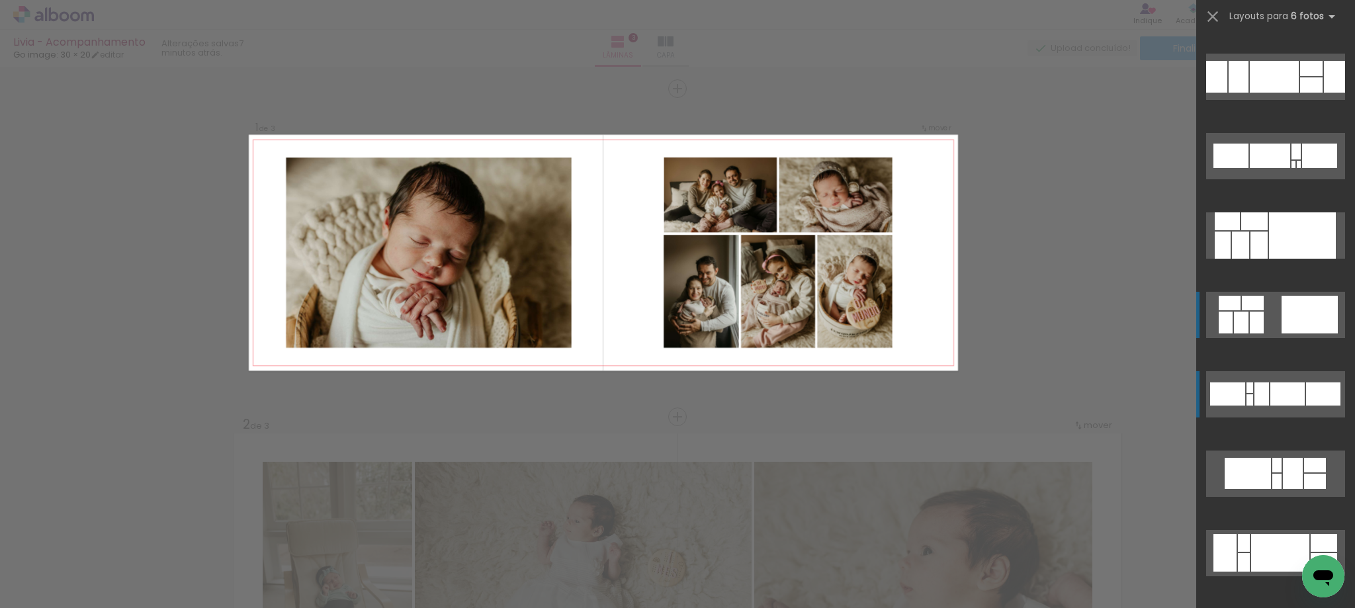
click at [1293, 313] on div at bounding box center [1309, 315] width 56 height 38
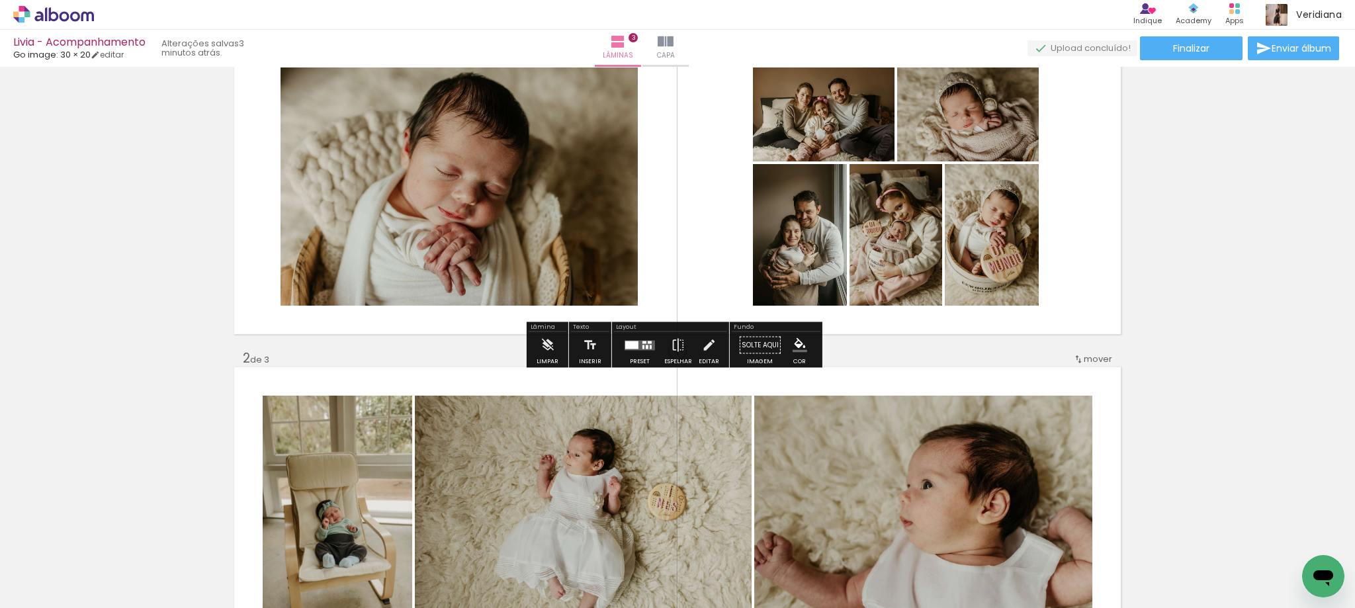
scroll to position [0, 0]
